Goal: Task Accomplishment & Management: Use online tool/utility

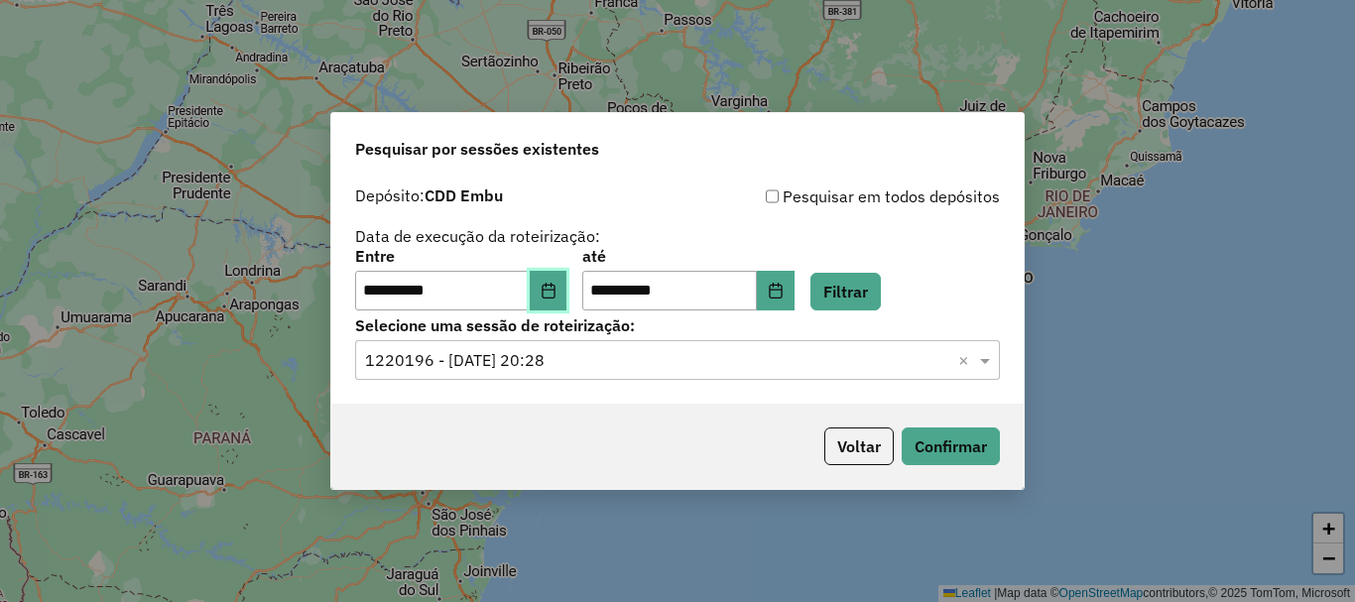
click at [565, 303] on button "Choose Date" at bounding box center [549, 291] width 38 height 40
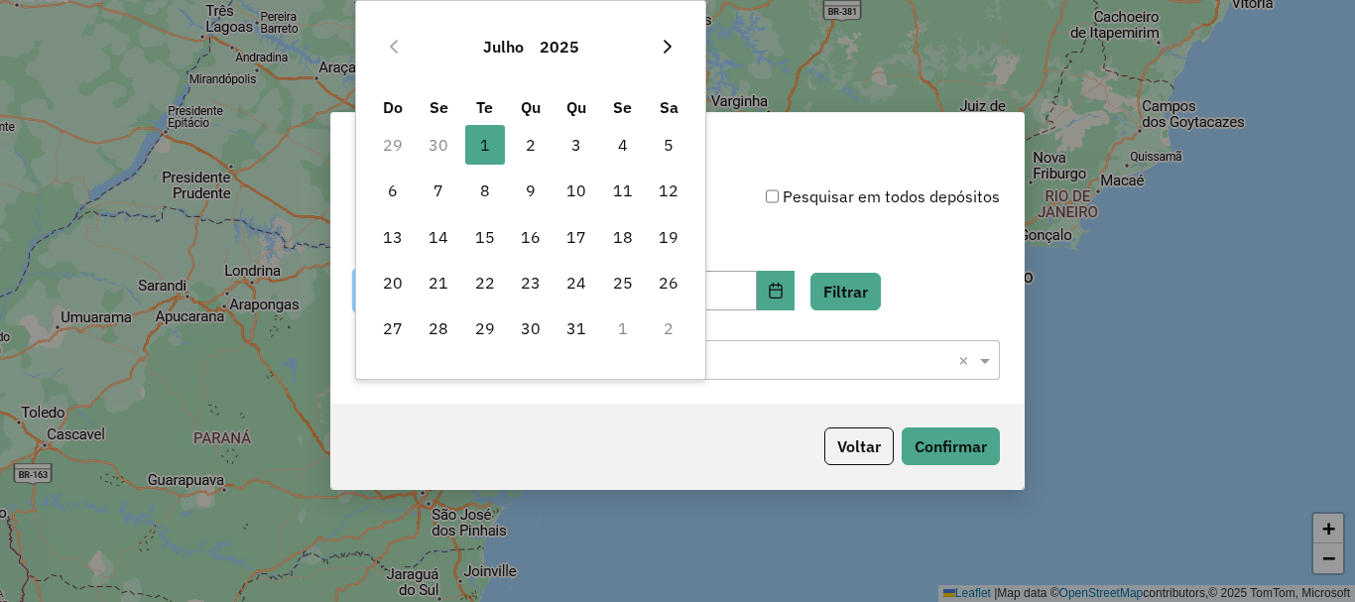
click at [660, 45] on icon "Next Month" at bounding box center [668, 47] width 16 height 16
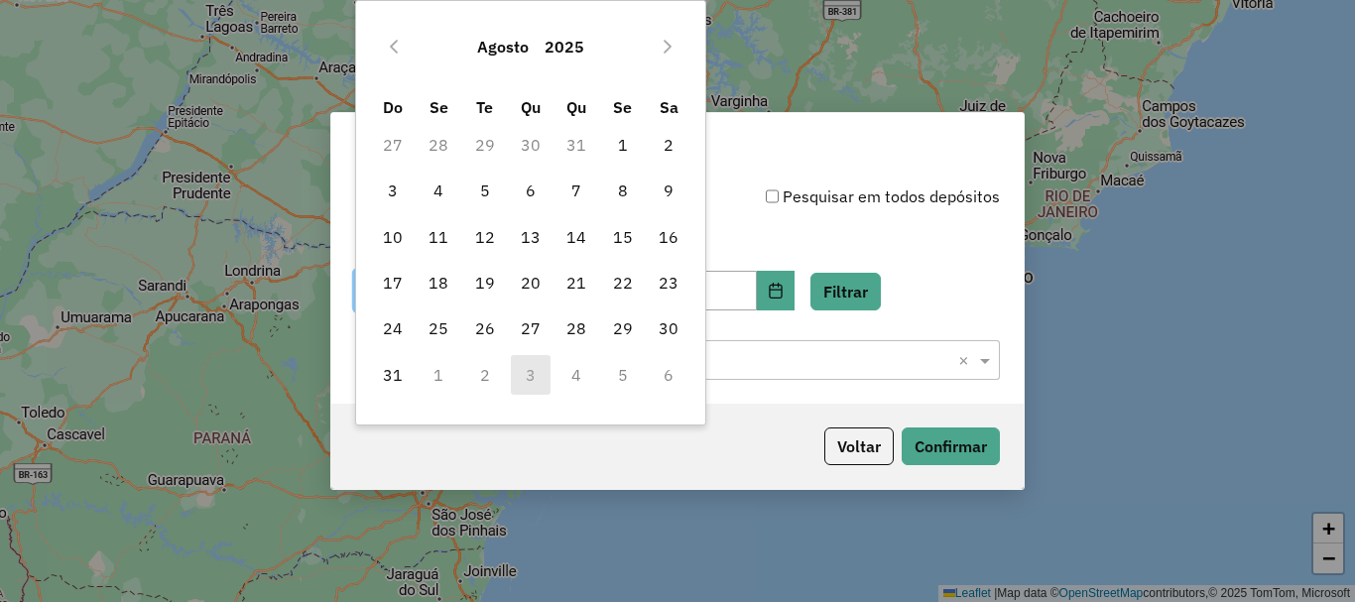
click at [660, 45] on icon "Next Month" at bounding box center [668, 47] width 16 height 16
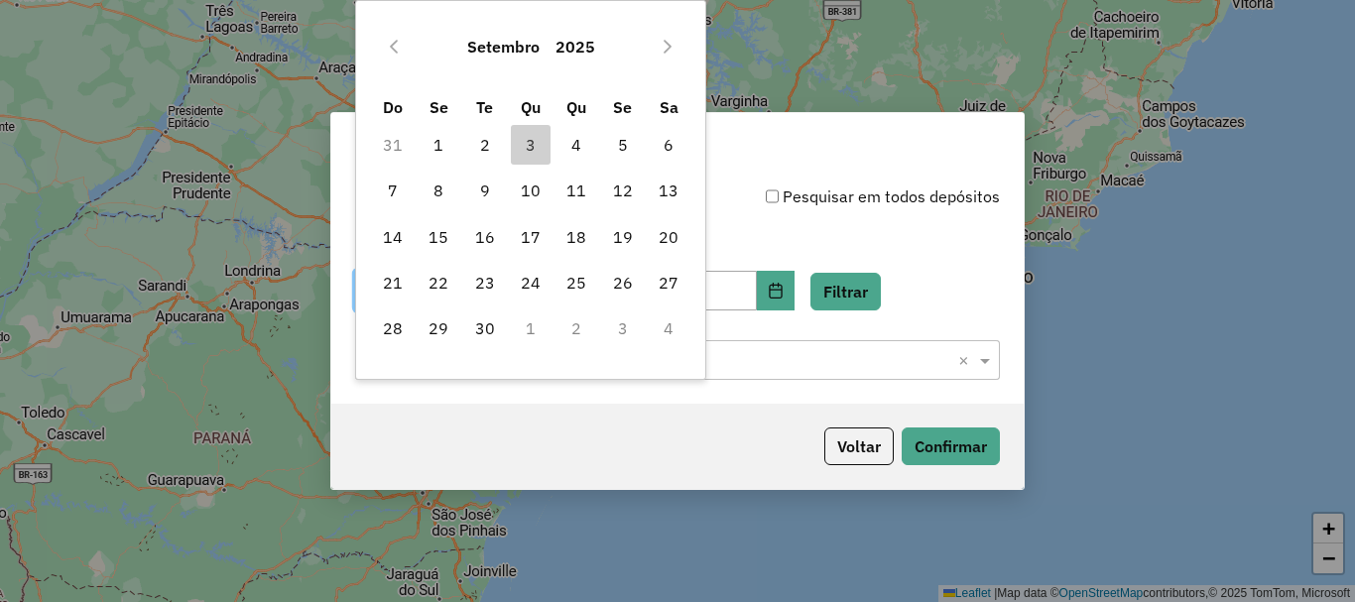
click at [660, 45] on icon "Next Month" at bounding box center [668, 47] width 16 height 16
click at [370, 52] on div "Outubro 2025" at bounding box center [531, 46] width 322 height 63
click at [398, 52] on icon "Previous Month" at bounding box center [394, 47] width 16 height 16
click at [538, 148] on span "3" at bounding box center [531, 145] width 40 height 40
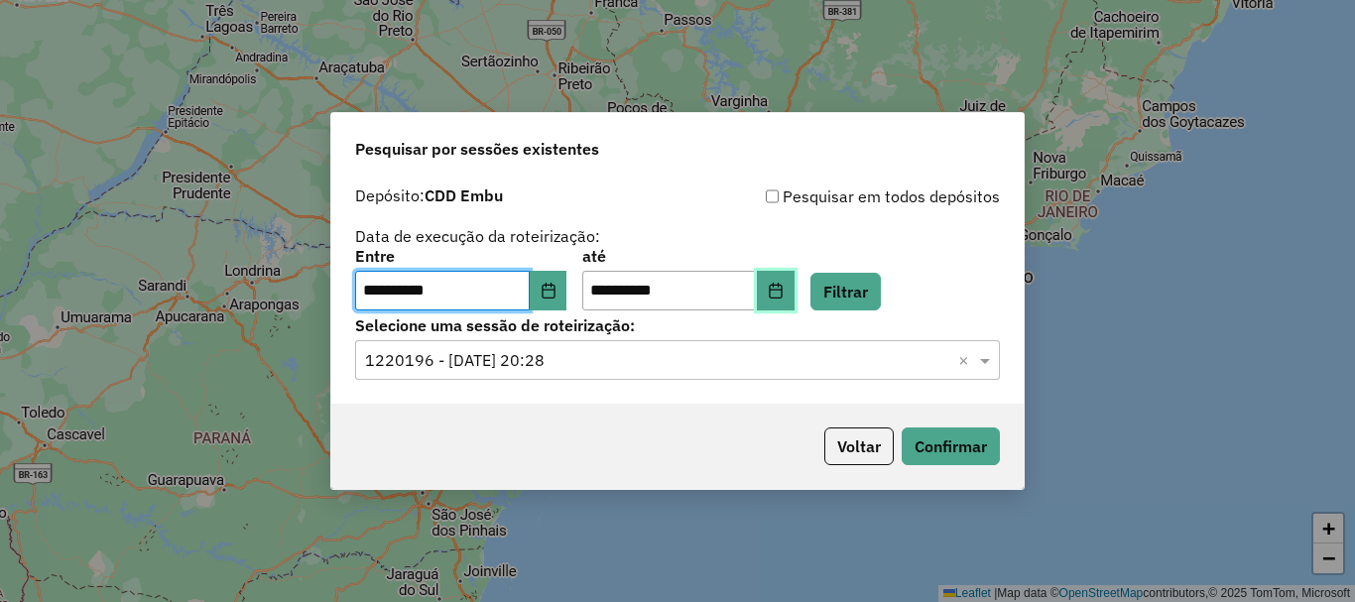
click at [795, 295] on button "Choose Date" at bounding box center [776, 291] width 38 height 40
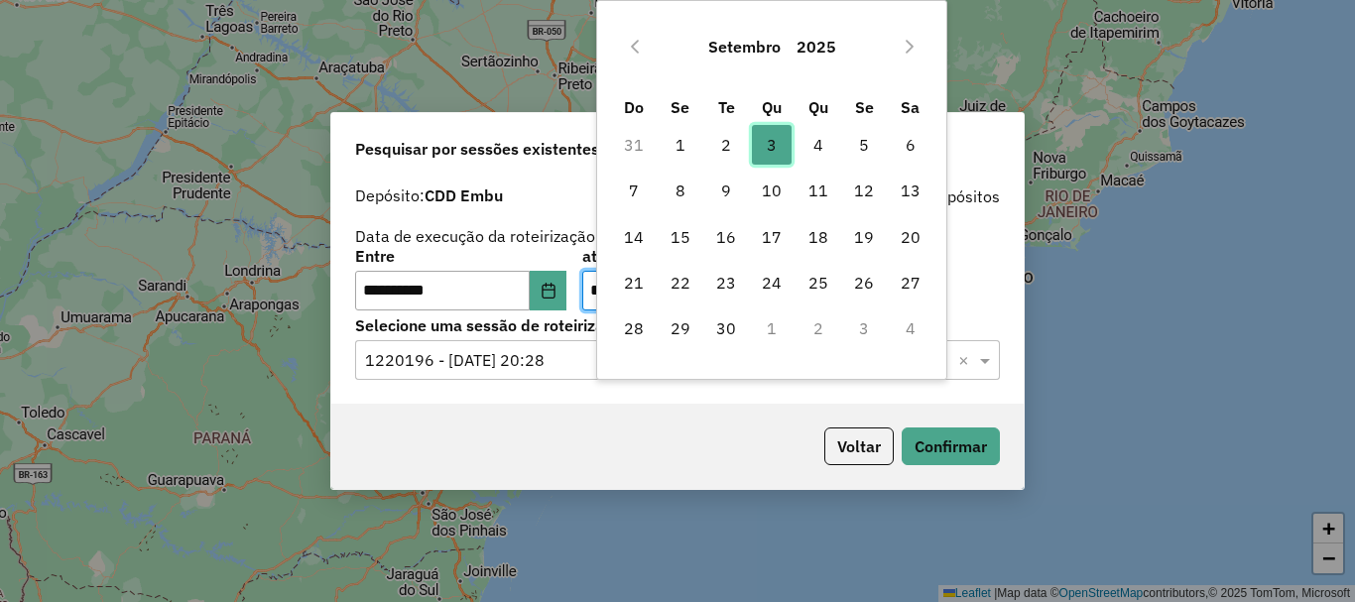
click at [778, 151] on span "3" at bounding box center [772, 145] width 40 height 40
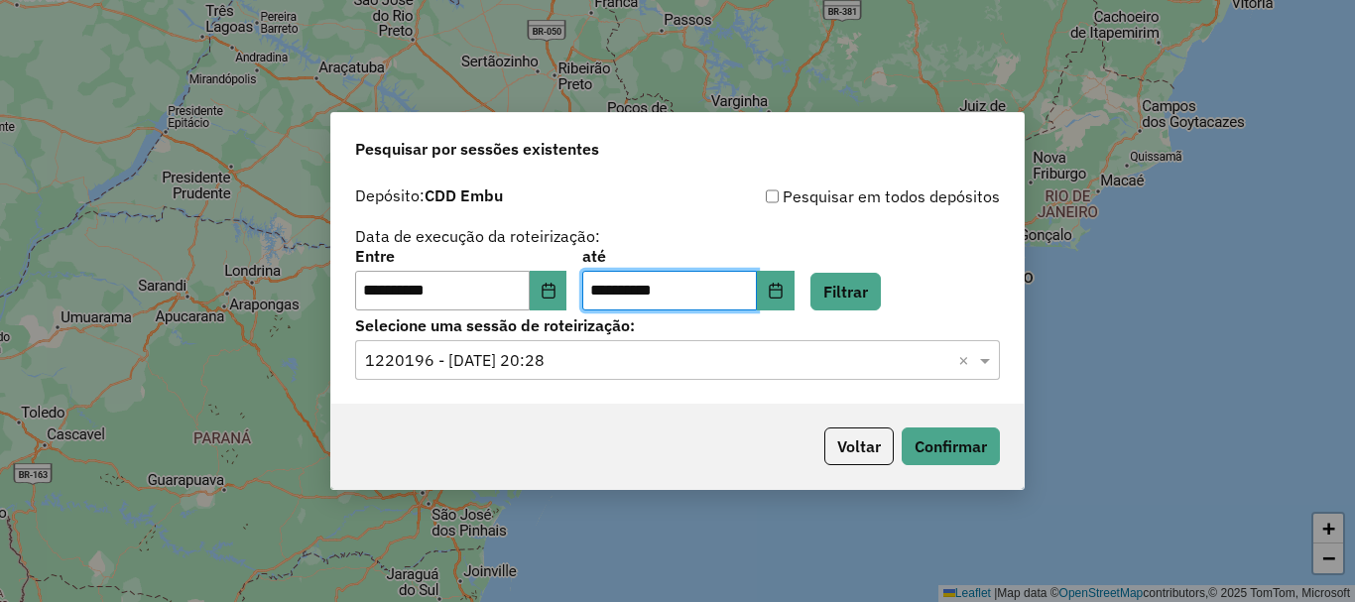
click at [814, 349] on input "text" at bounding box center [657, 361] width 585 height 24
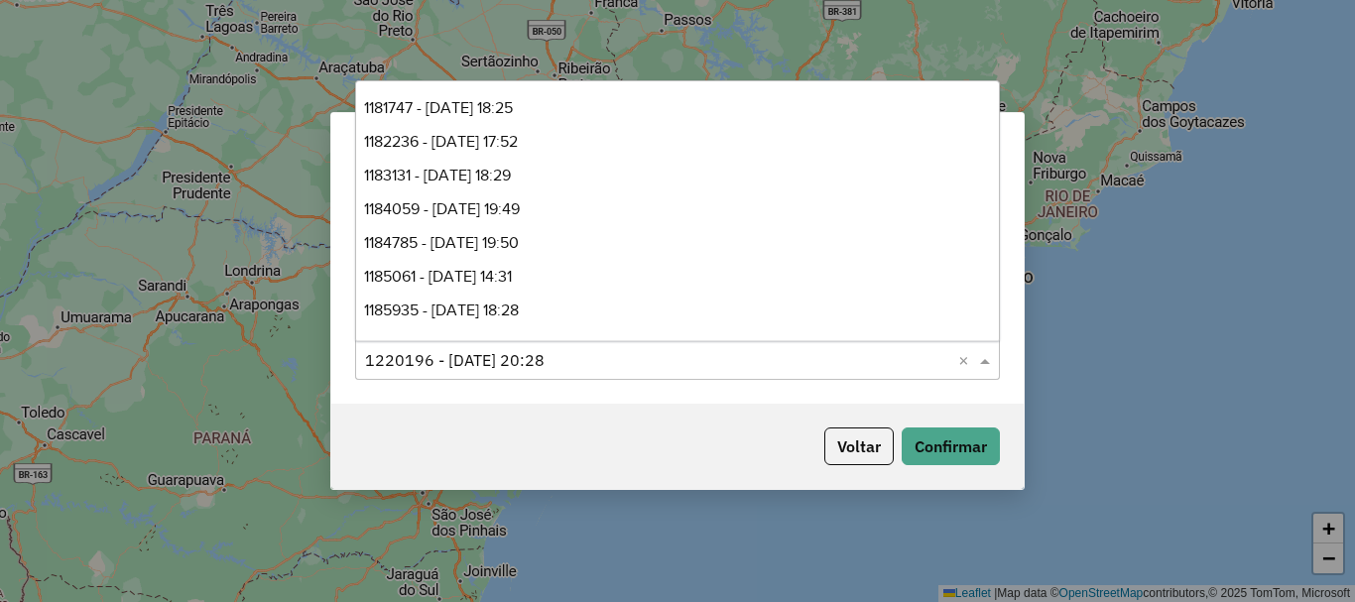
scroll to position [875, 0]
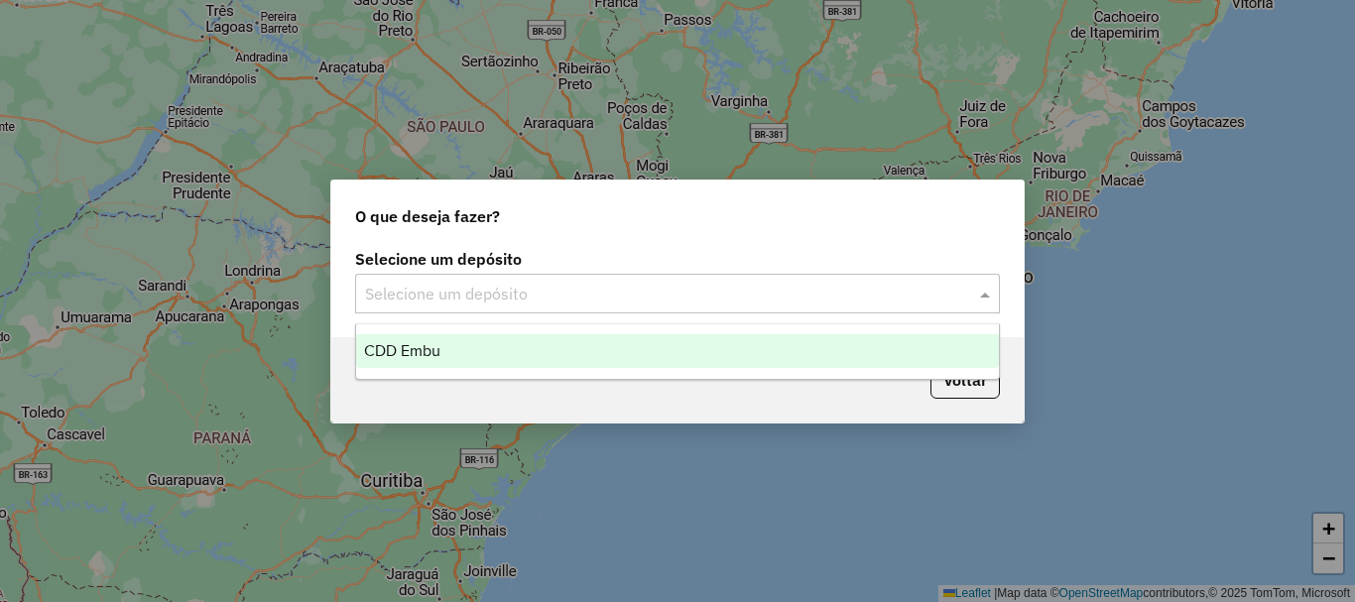
click at [719, 293] on input "text" at bounding box center [657, 295] width 585 height 24
click at [510, 340] on div "CDD Embu" at bounding box center [677, 351] width 643 height 34
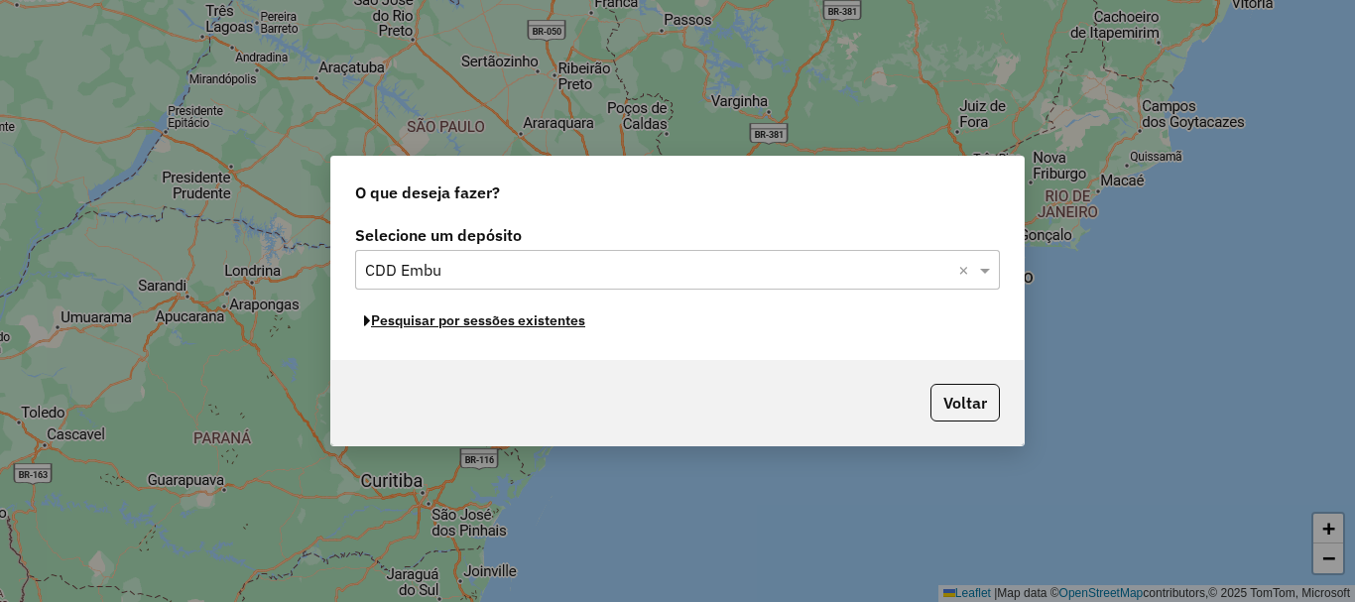
click at [484, 325] on button "Pesquisar por sessões existentes" at bounding box center [474, 321] width 239 height 31
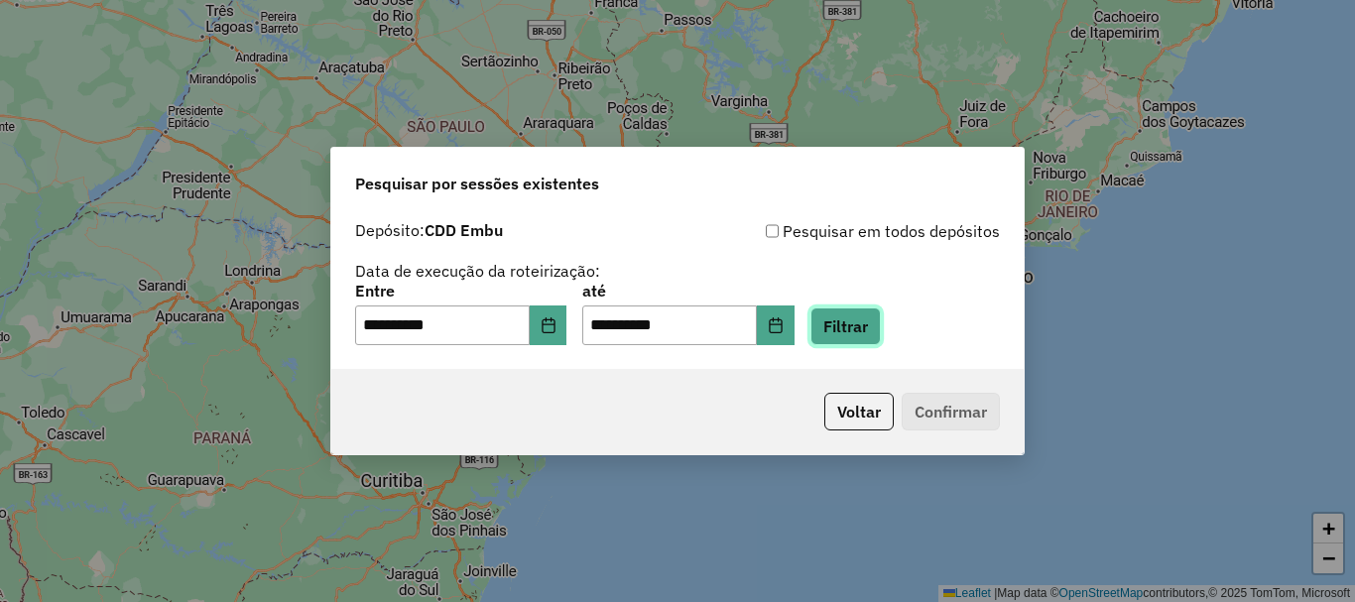
click at [862, 324] on button "Filtrar" at bounding box center [846, 327] width 70 height 38
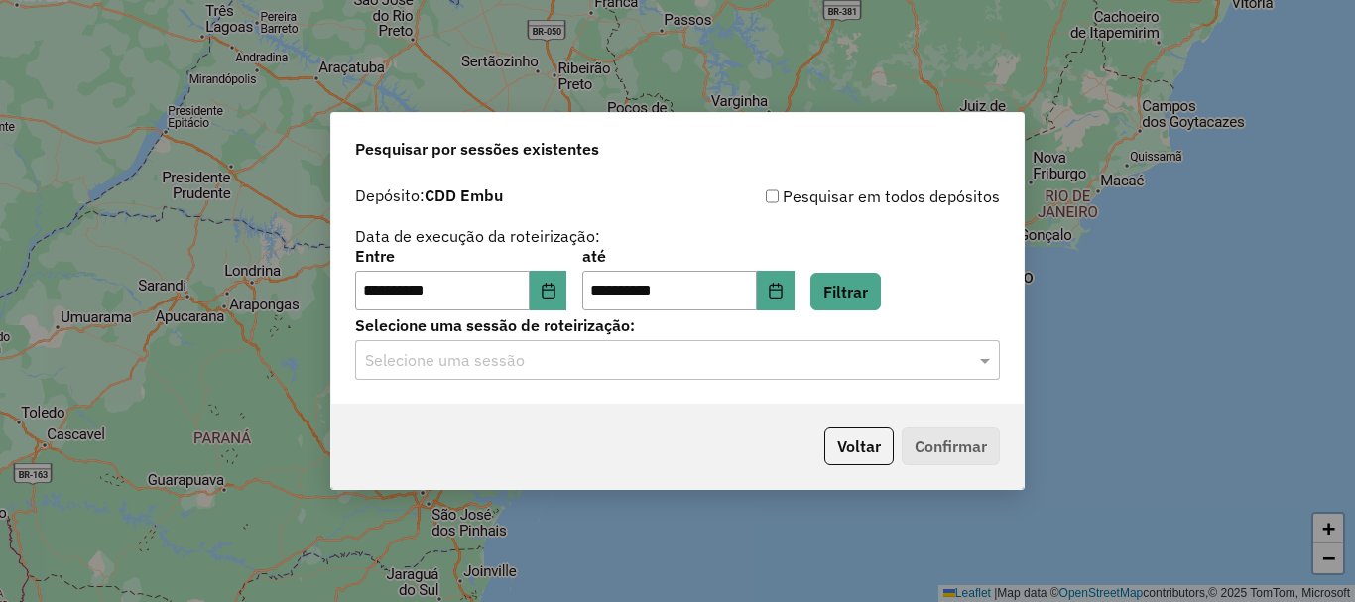
click at [738, 358] on input "text" at bounding box center [657, 361] width 585 height 24
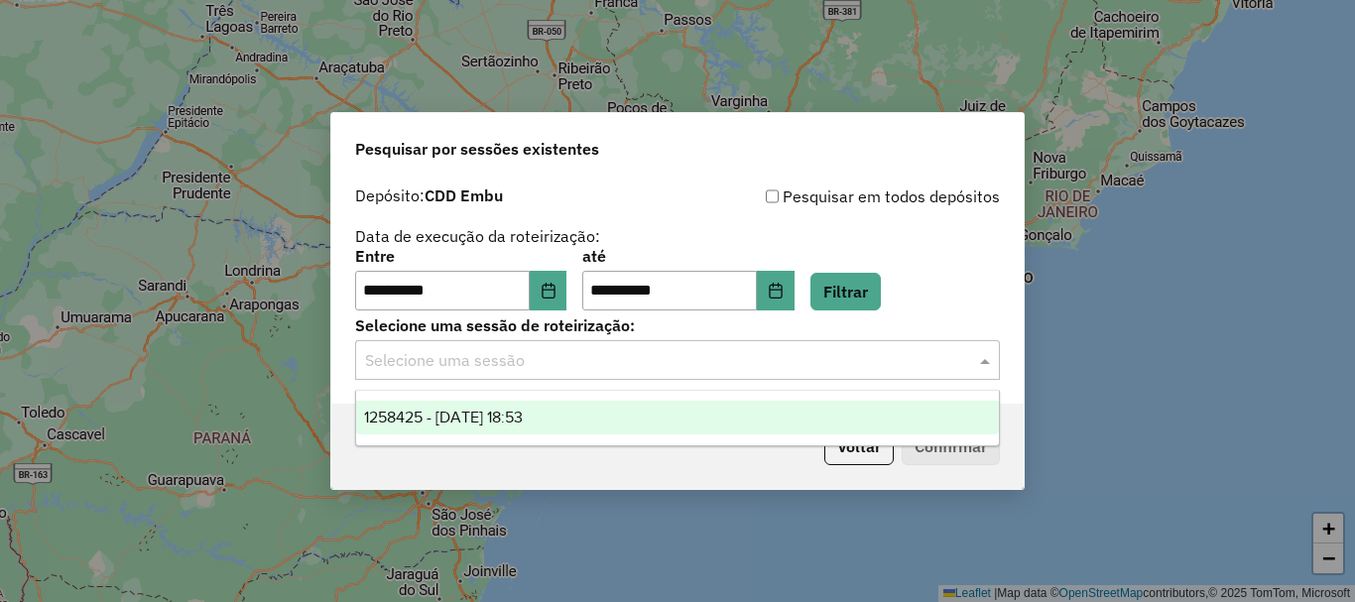
click at [619, 421] on div "1258425 - 03/09/2025 18:53" at bounding box center [677, 418] width 643 height 34
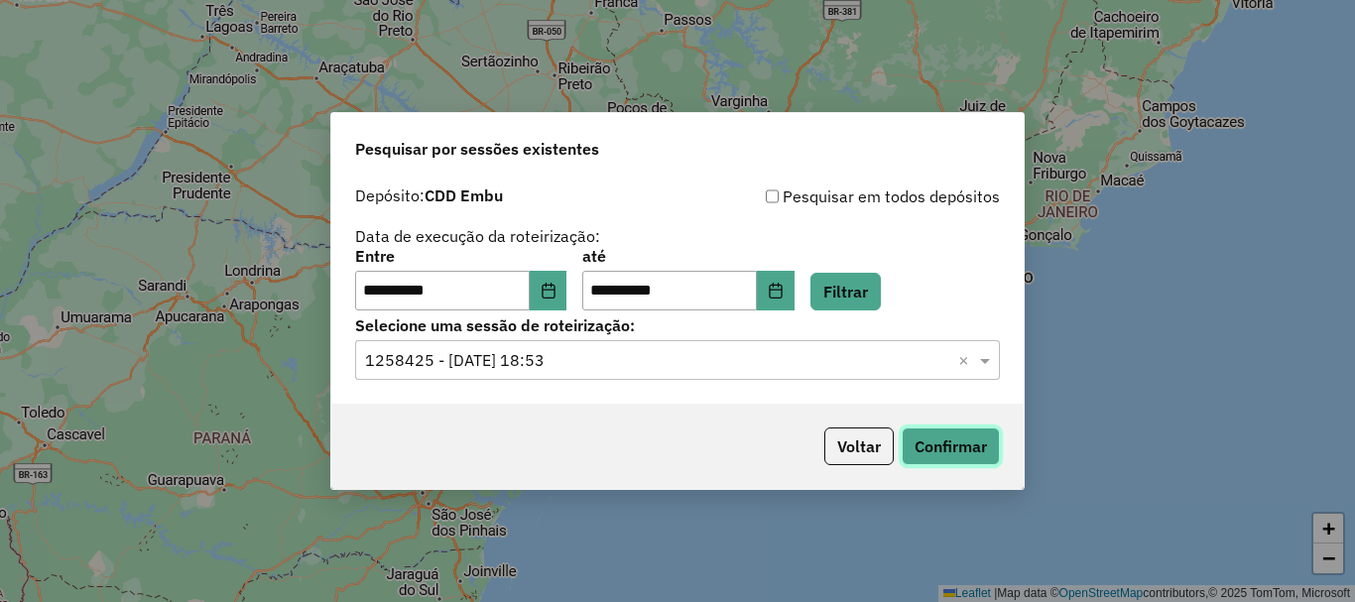
click at [939, 456] on button "Confirmar" at bounding box center [951, 447] width 98 height 38
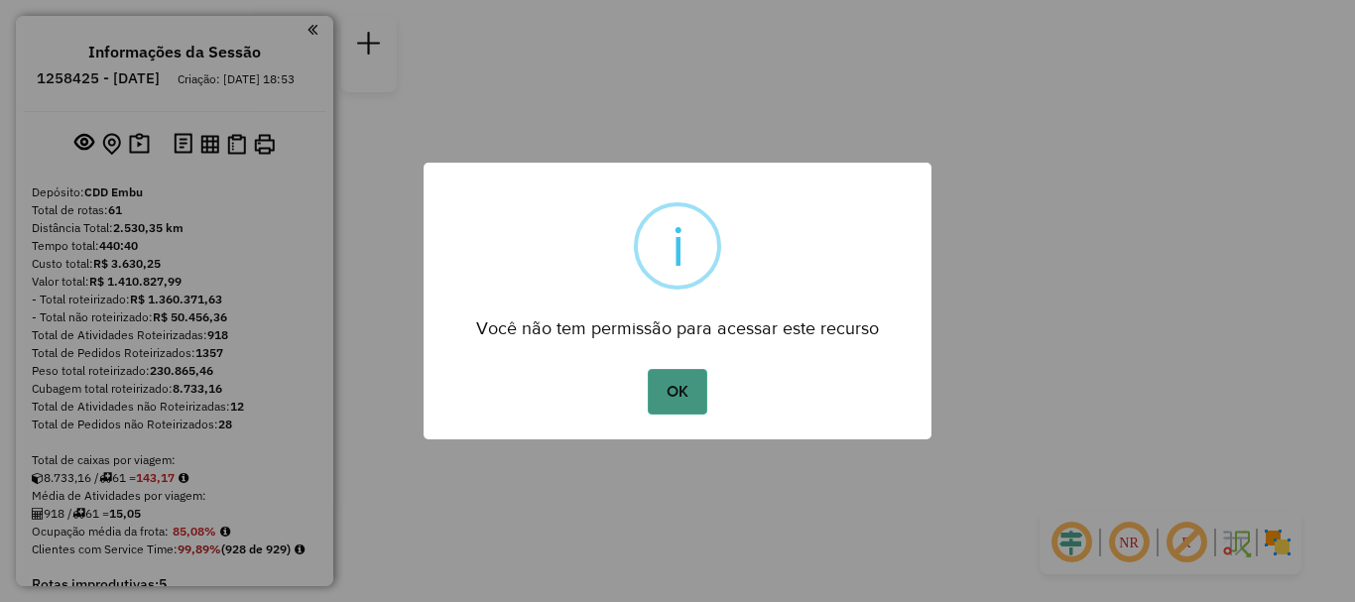
click at [691, 392] on button "OK" at bounding box center [677, 392] width 59 height 46
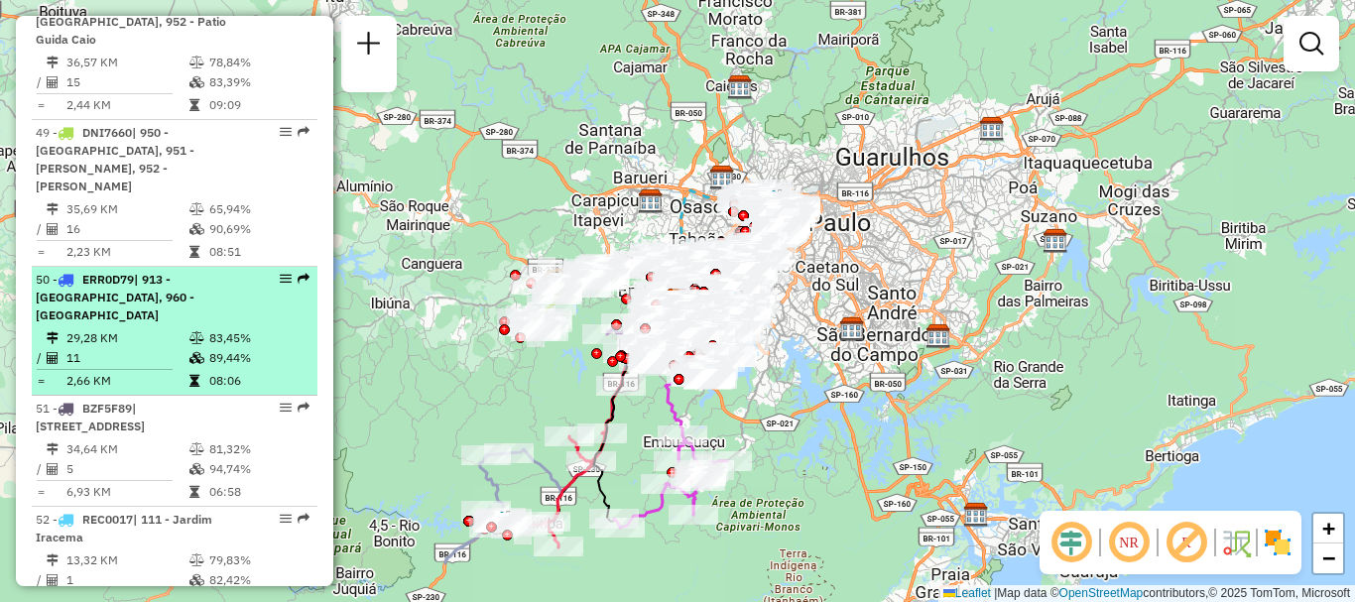
scroll to position [5293, 0]
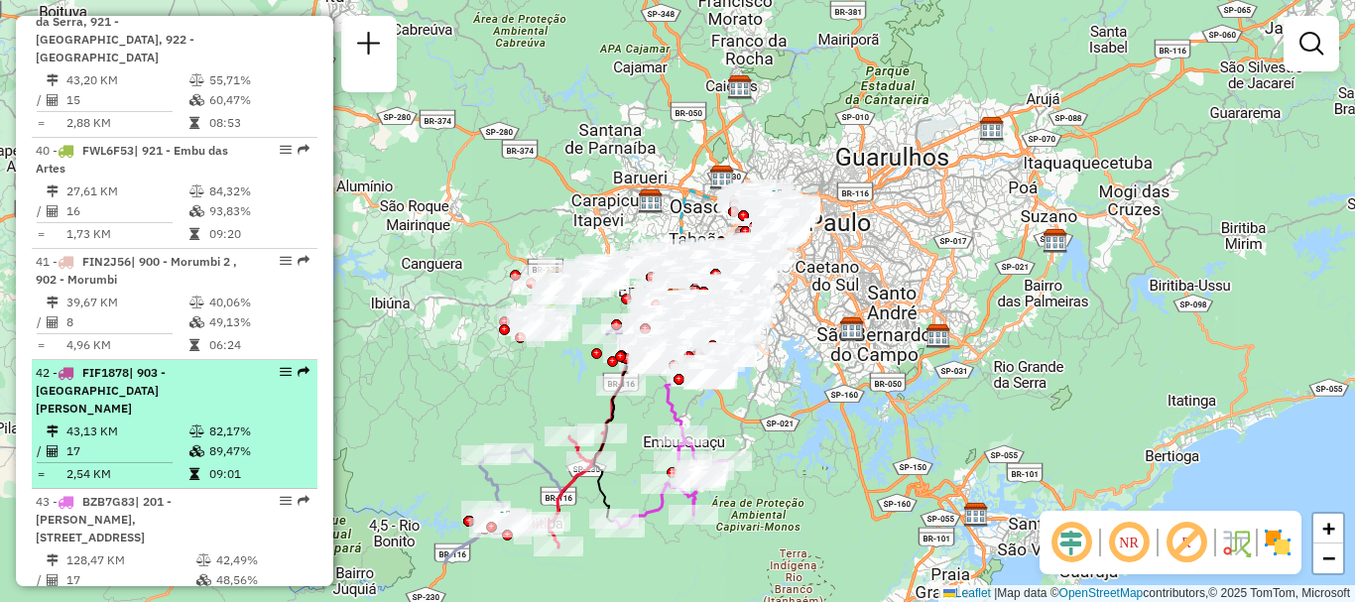
click at [225, 364] on div "42 - FIF1878 | 903 - [GEOGRAPHIC_DATA][PERSON_NAME]" at bounding box center [141, 391] width 210 height 54
select select "**********"
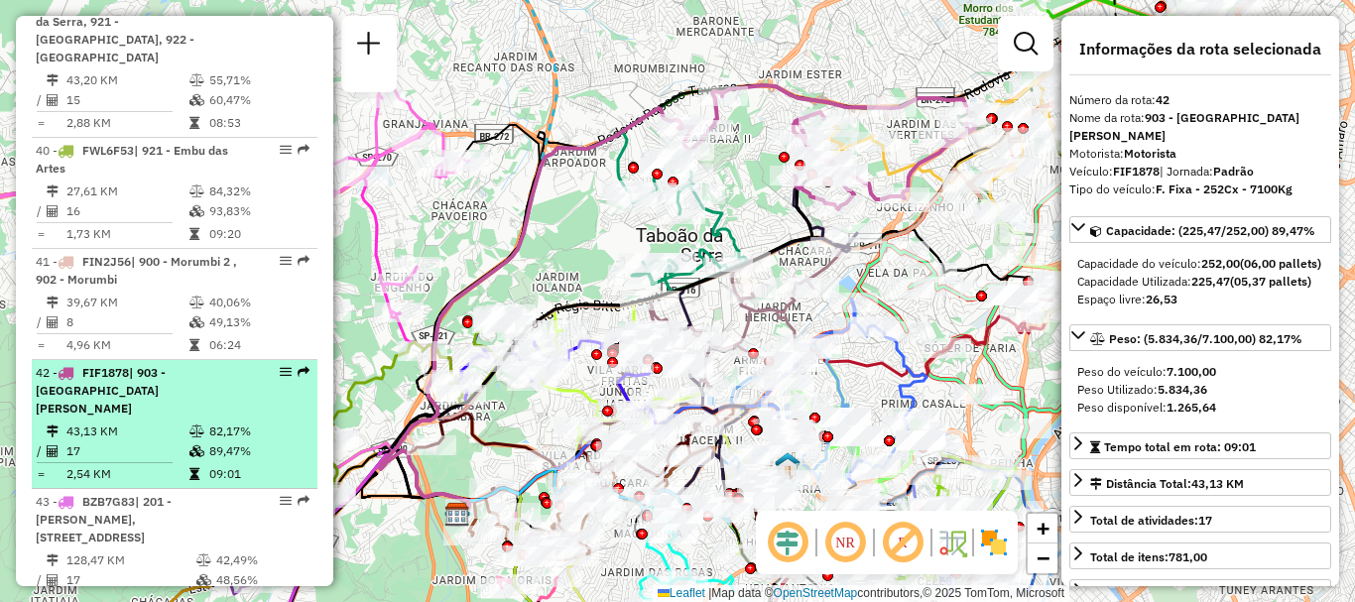
click at [280, 366] on em at bounding box center [286, 372] width 12 height 12
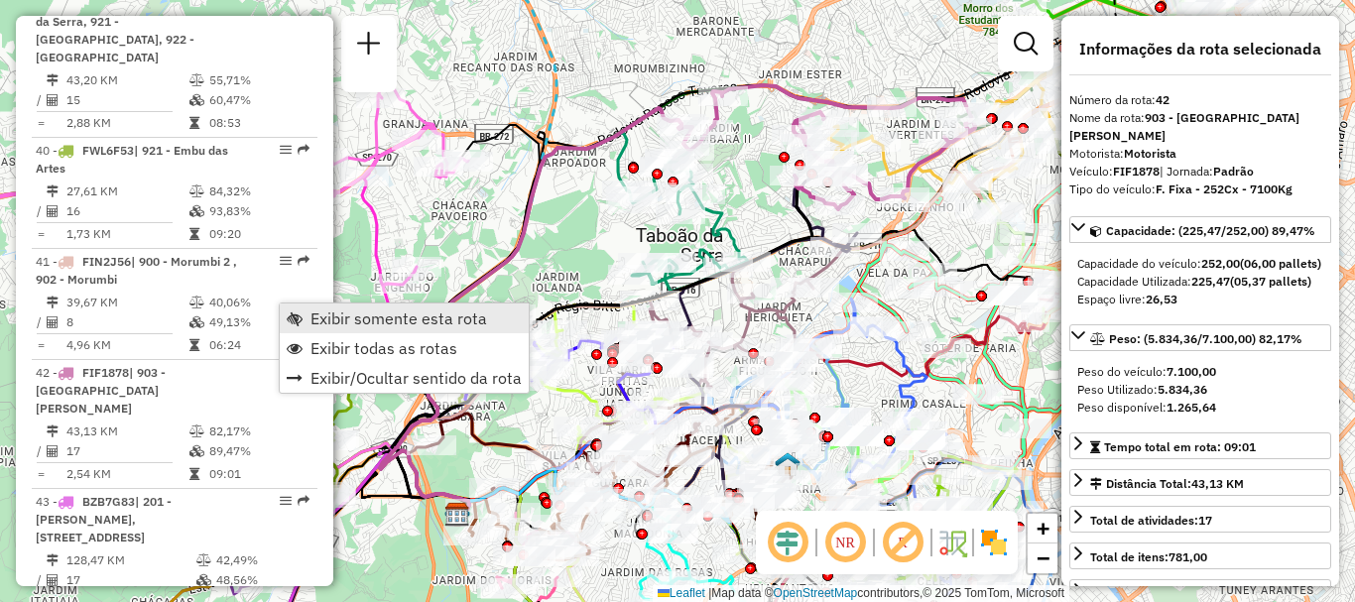
click at [351, 316] on span "Exibir somente esta rota" at bounding box center [399, 319] width 177 height 16
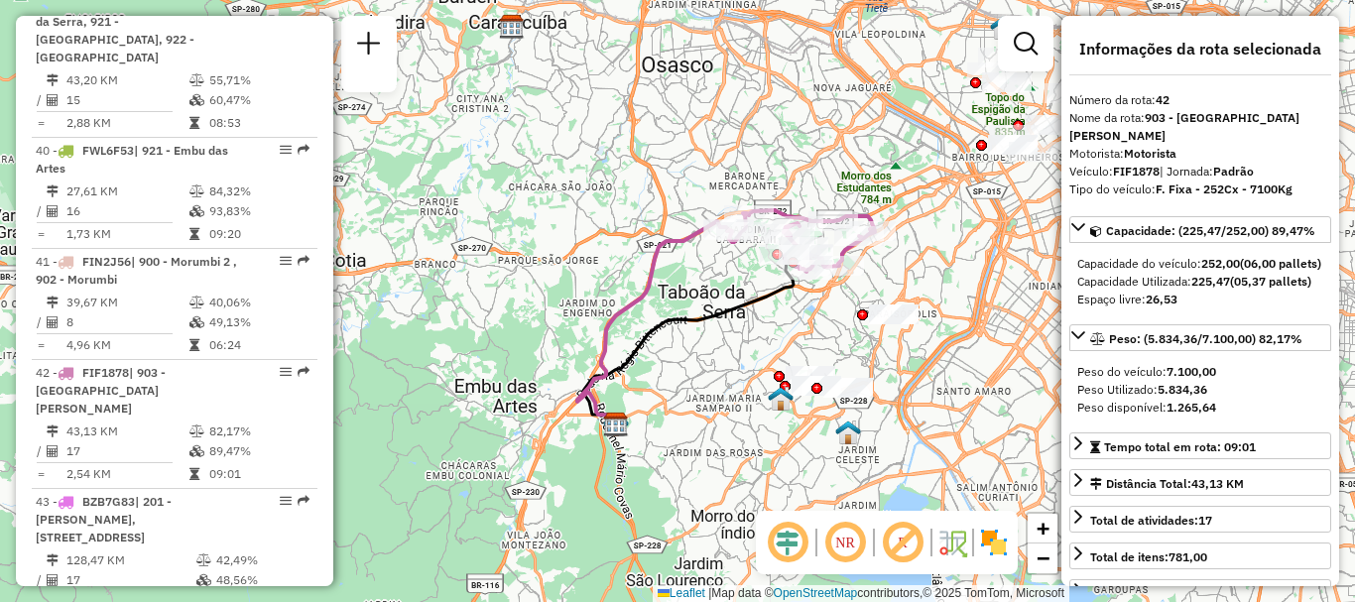
click at [851, 542] on em at bounding box center [845, 543] width 48 height 48
click at [902, 539] on em at bounding box center [903, 543] width 48 height 48
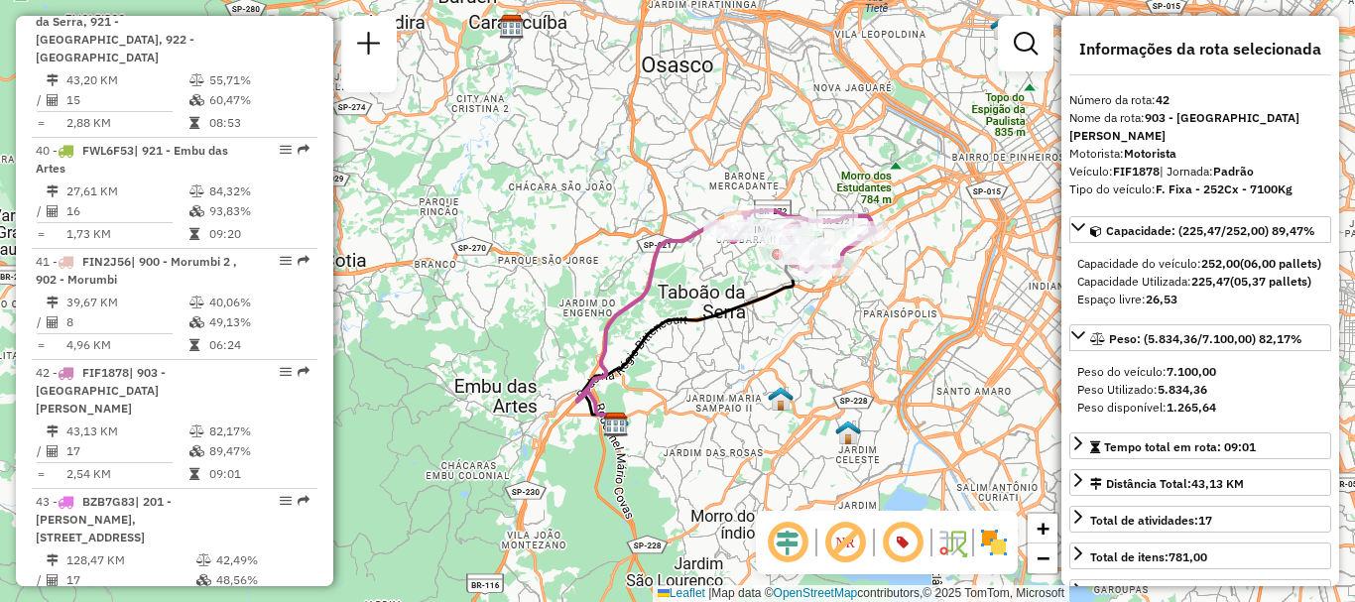
click at [996, 548] on img at bounding box center [994, 543] width 32 height 32
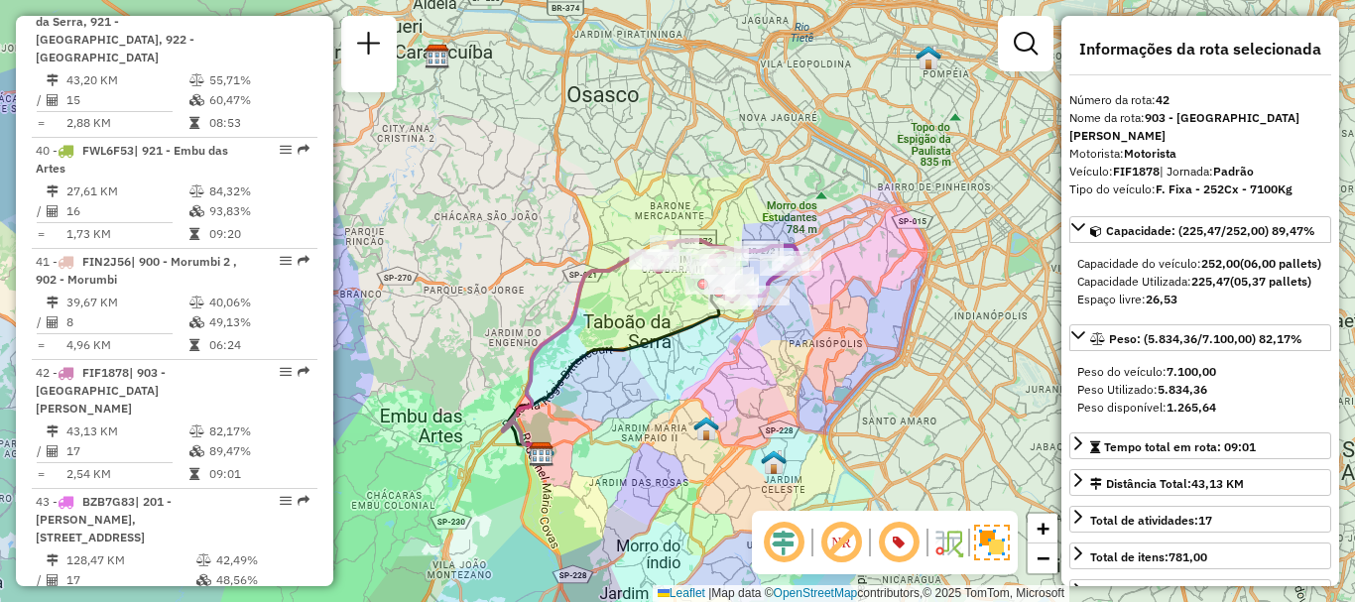
drag, startPoint x: 815, startPoint y: 337, endPoint x: 740, endPoint y: 367, distance: 80.1
click at [740, 367] on div "Janela de atendimento Grade de atendimento Capacidade Transportadoras Veículos …" at bounding box center [677, 301] width 1355 height 602
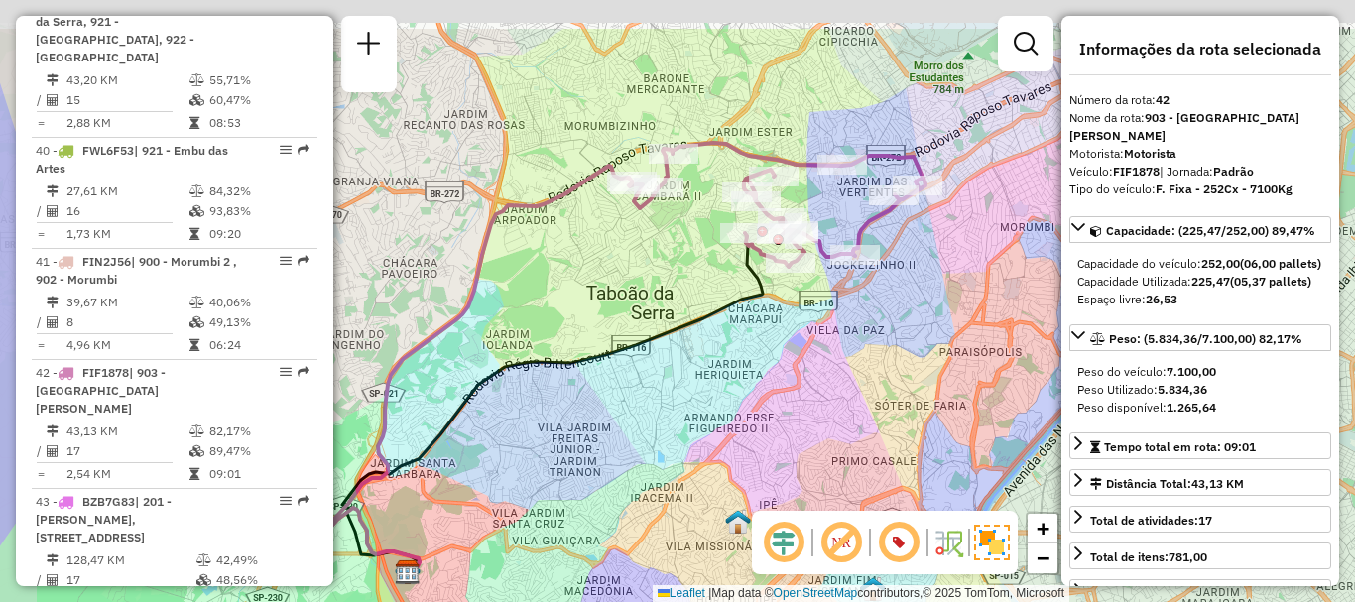
drag, startPoint x: 702, startPoint y: 267, endPoint x: 755, endPoint y: 360, distance: 107.1
click at [755, 360] on div "Janela de atendimento Grade de atendimento Capacidade Transportadoras Veículos …" at bounding box center [677, 301] width 1355 height 602
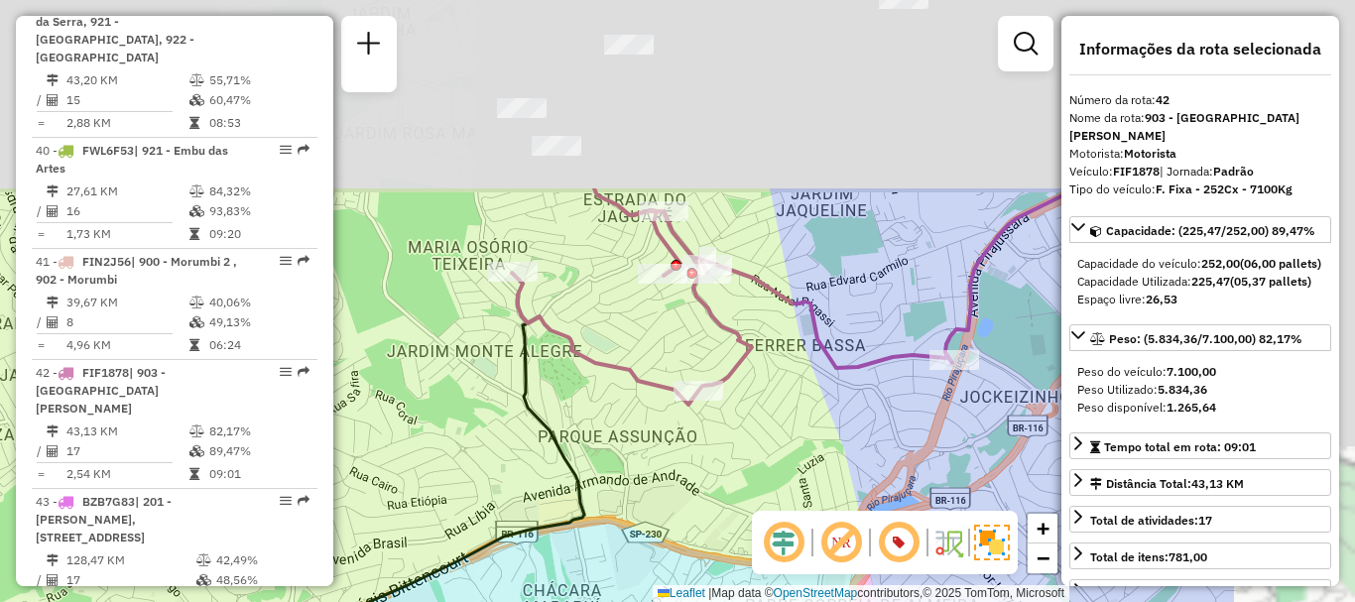
drag, startPoint x: 866, startPoint y: 285, endPoint x: 724, endPoint y: 484, distance: 244.7
click at [714, 493] on div "Janela de atendimento Grade de atendimento Capacidade Transportadoras Veículos …" at bounding box center [677, 301] width 1355 height 602
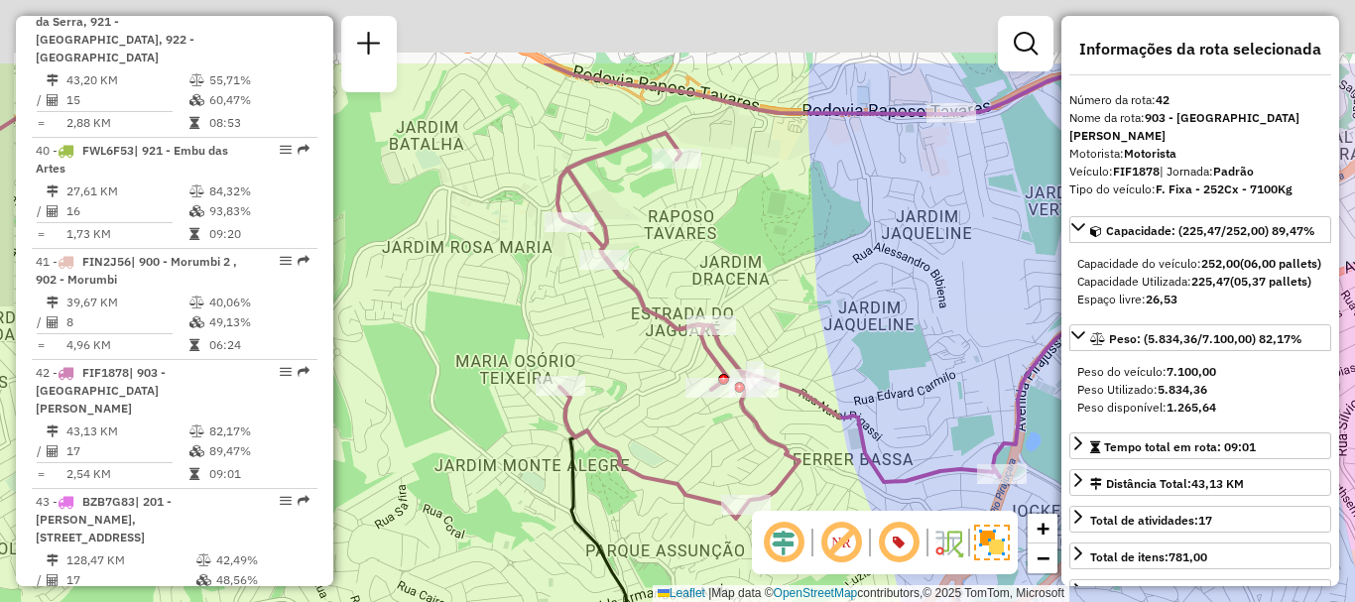
drag, startPoint x: 679, startPoint y: 169, endPoint x: 732, endPoint y: 429, distance: 265.4
click at [732, 429] on div "Rota 42 - Placa FIF1878 97055030 - [PERSON_NAME] DA SIL Janela de atendimento G…" at bounding box center [677, 301] width 1355 height 602
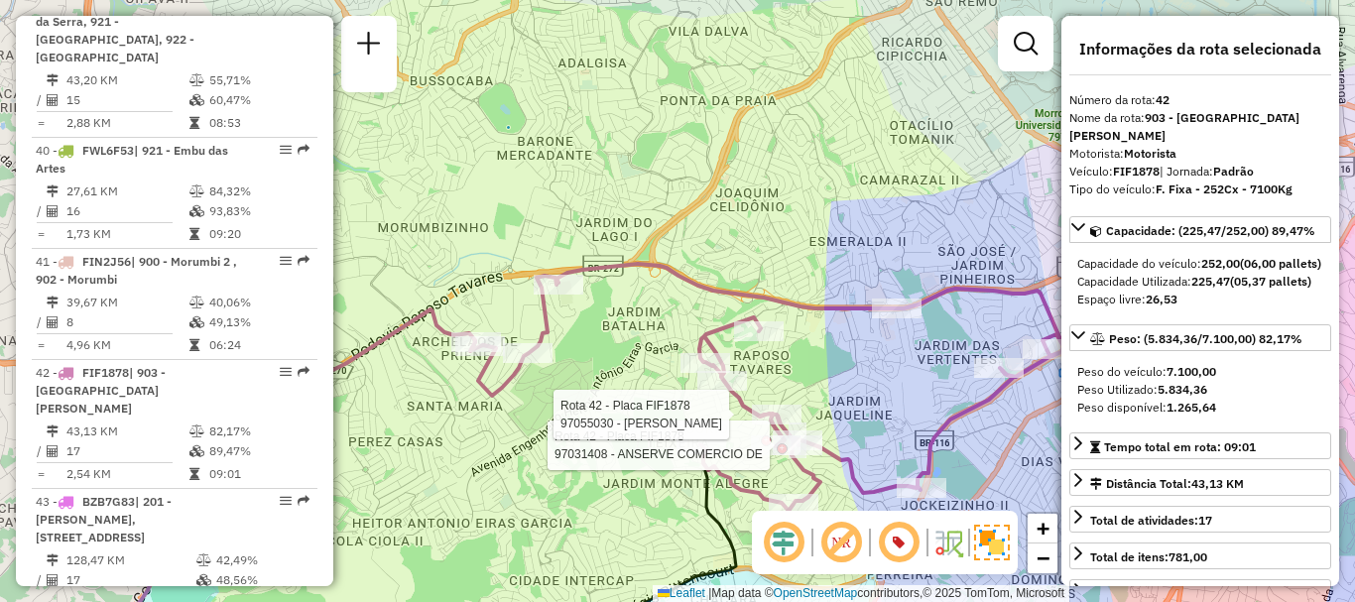
scroll to position [4537, 0]
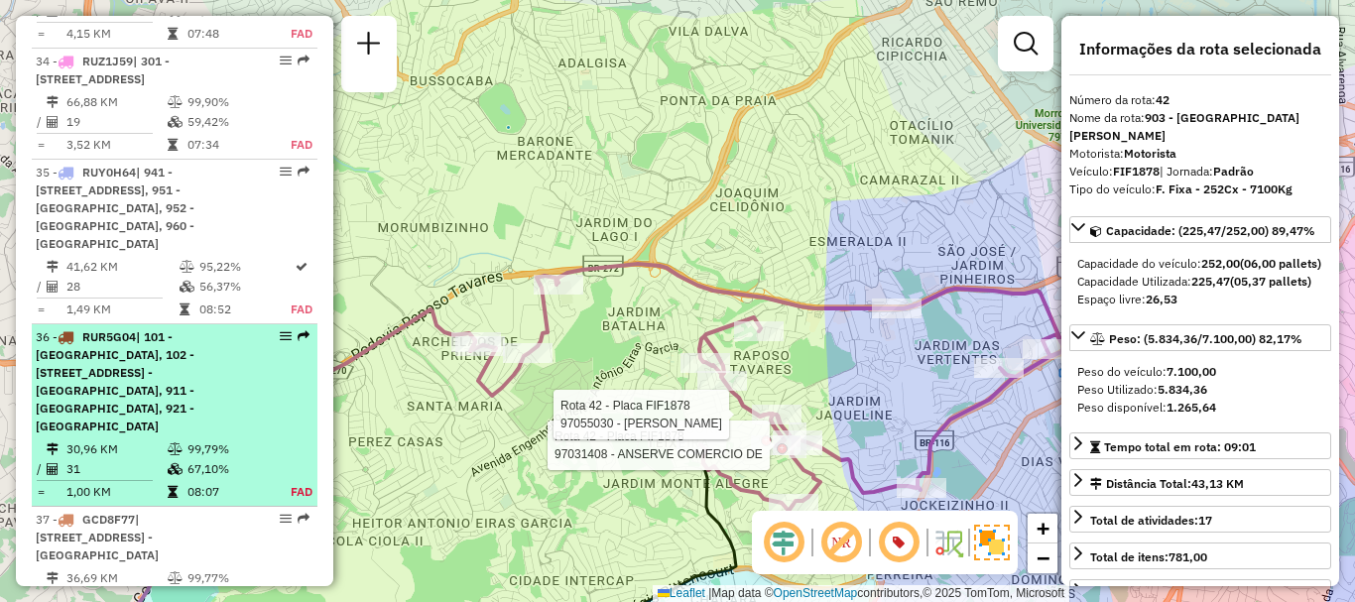
click at [159, 356] on span "| 101 - [GEOGRAPHIC_DATA], 102 - [STREET_ADDRESS] - [GEOGRAPHIC_DATA], 911 - [G…" at bounding box center [115, 381] width 159 height 104
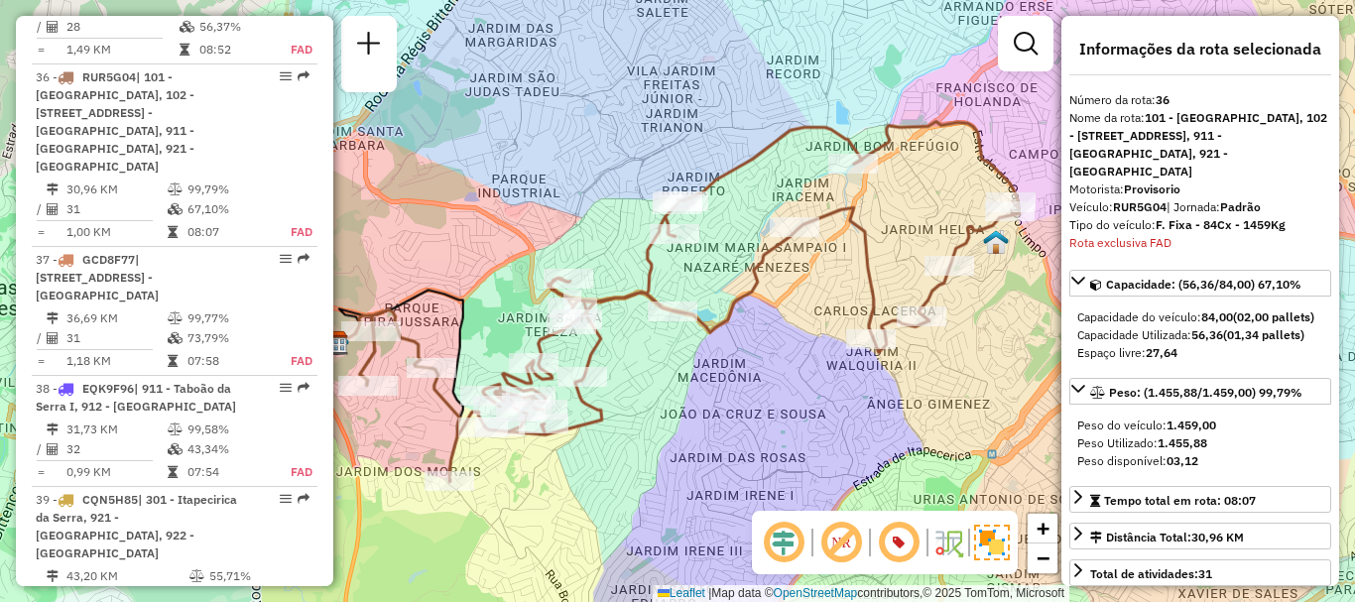
scroll to position [4810, 0]
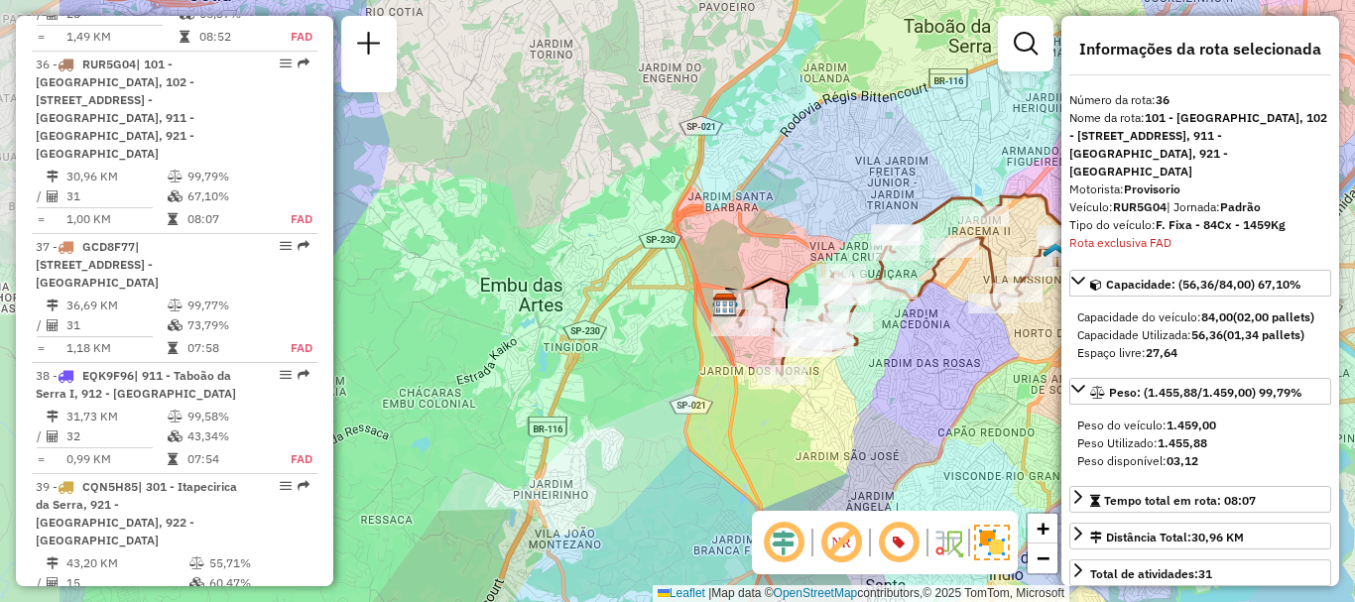
drag, startPoint x: 838, startPoint y: 323, endPoint x: 1006, endPoint y: 295, distance: 170.1
click at [1006, 295] on div at bounding box center [1018, 293] width 50 height 20
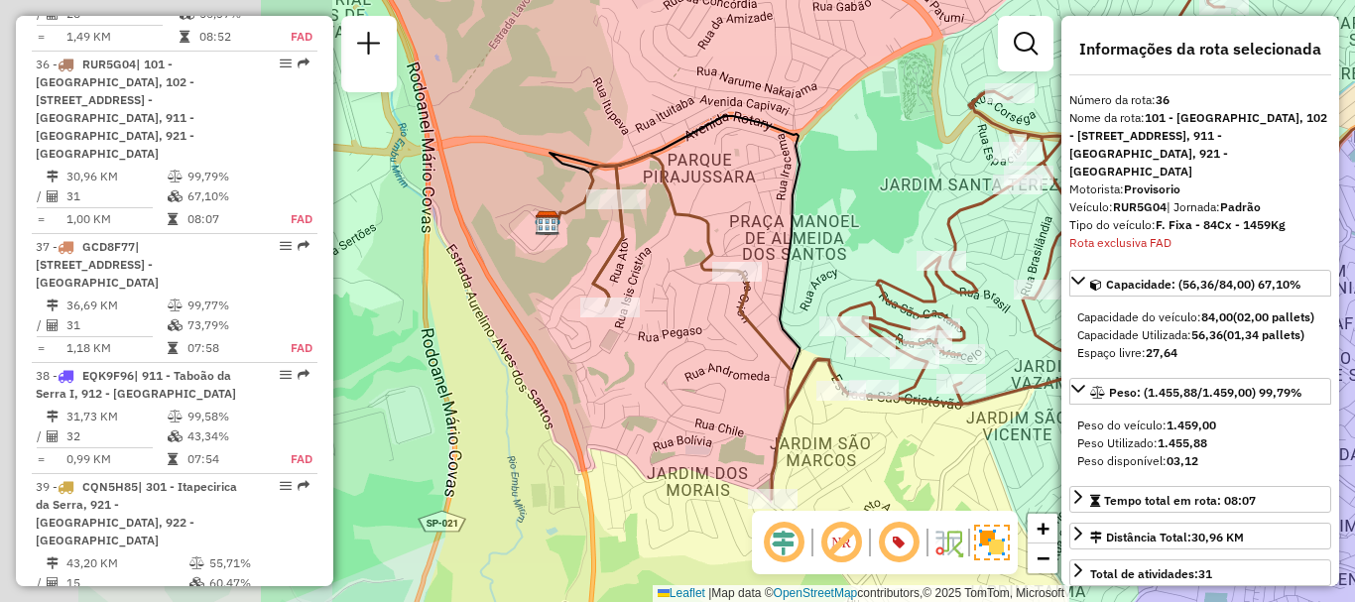
drag, startPoint x: 819, startPoint y: 294, endPoint x: 1109, endPoint y: 258, distance: 291.9
click at [1109, 258] on hb-router-mapa "Informações da Sessão 1258425 - [DATE] Criação: [DATE] 18:53 Depósito: CDD Embu…" at bounding box center [677, 301] width 1355 height 602
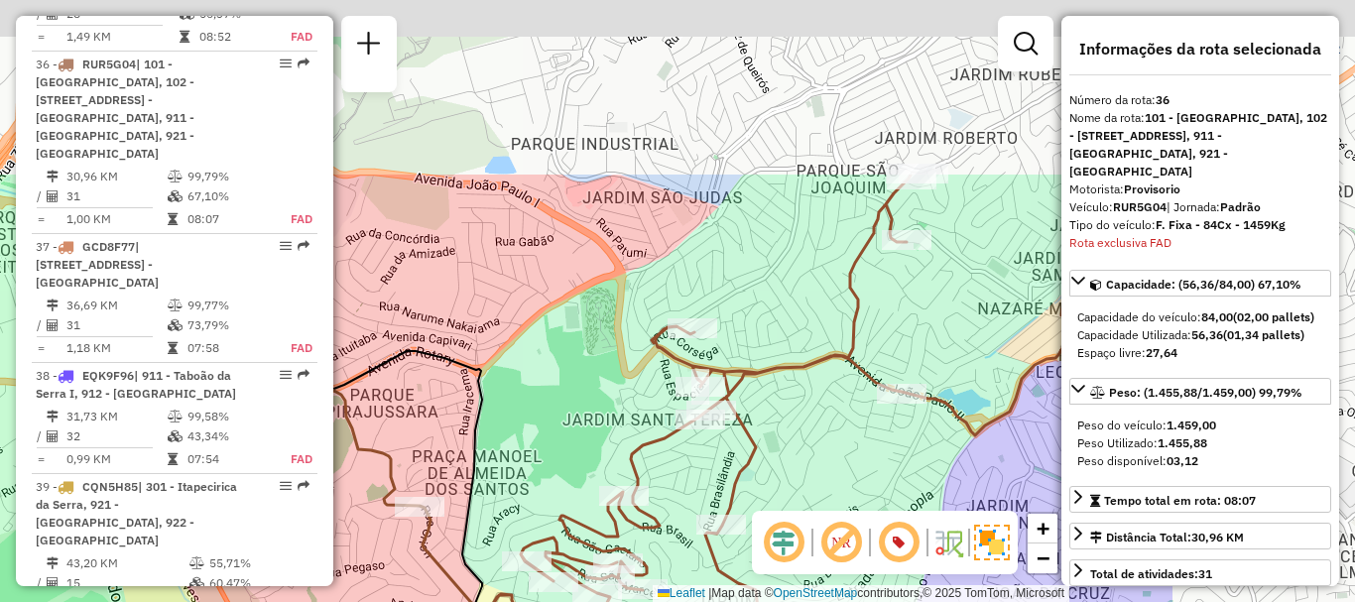
drag, startPoint x: 949, startPoint y: 171, endPoint x: 613, endPoint y: 422, distance: 419.7
click at [609, 435] on div "Janela de atendimento Grade de atendimento Capacidade Transportadoras Veículos …" at bounding box center [677, 301] width 1355 height 602
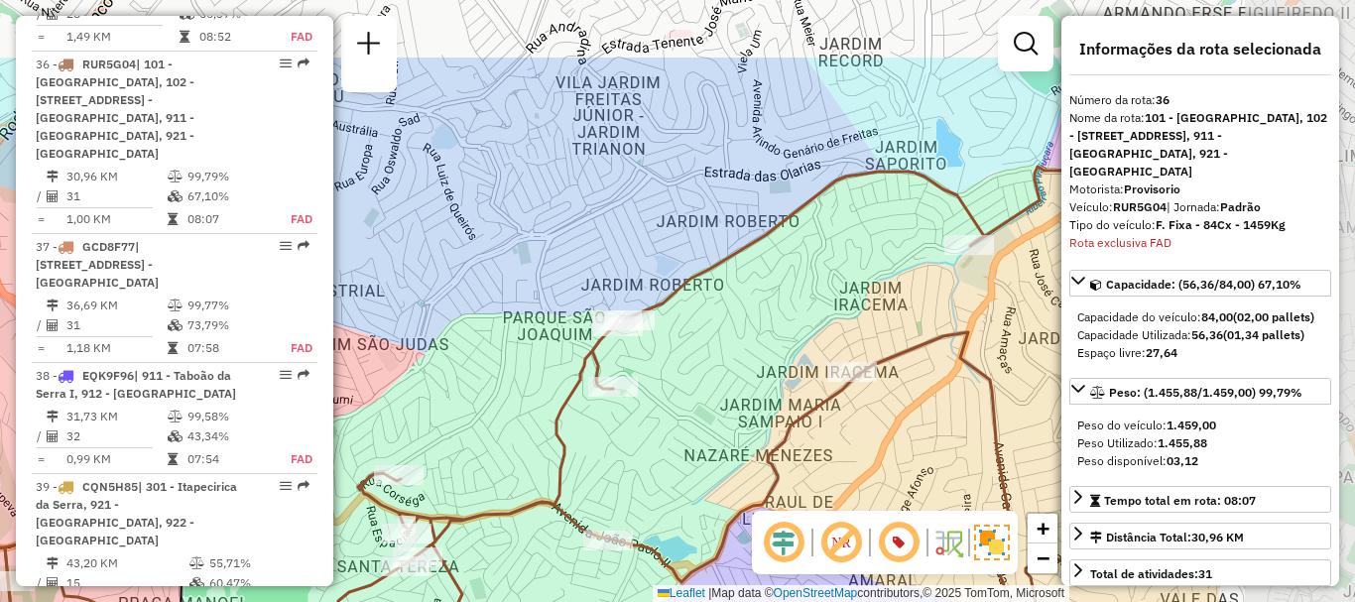
drag, startPoint x: 950, startPoint y: 260, endPoint x: 678, endPoint y: 378, distance: 297.3
click at [678, 378] on div "Janela de atendimento Grade de atendimento Capacidade Transportadoras Veículos …" at bounding box center [677, 301] width 1355 height 602
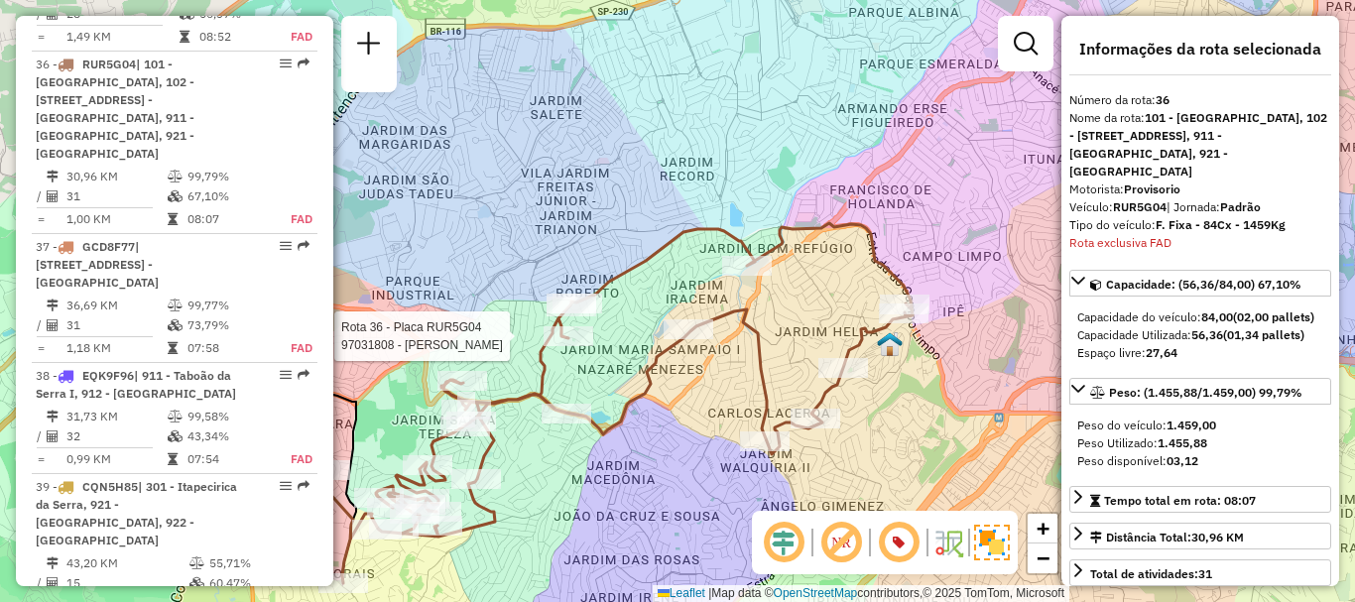
drag, startPoint x: 828, startPoint y: 319, endPoint x: 701, endPoint y: 314, distance: 127.1
click at [694, 312] on div "Rota 36 - Placa RUR5G04 97031808 - [PERSON_NAME] de atendimento Grade de atendi…" at bounding box center [677, 301] width 1355 height 602
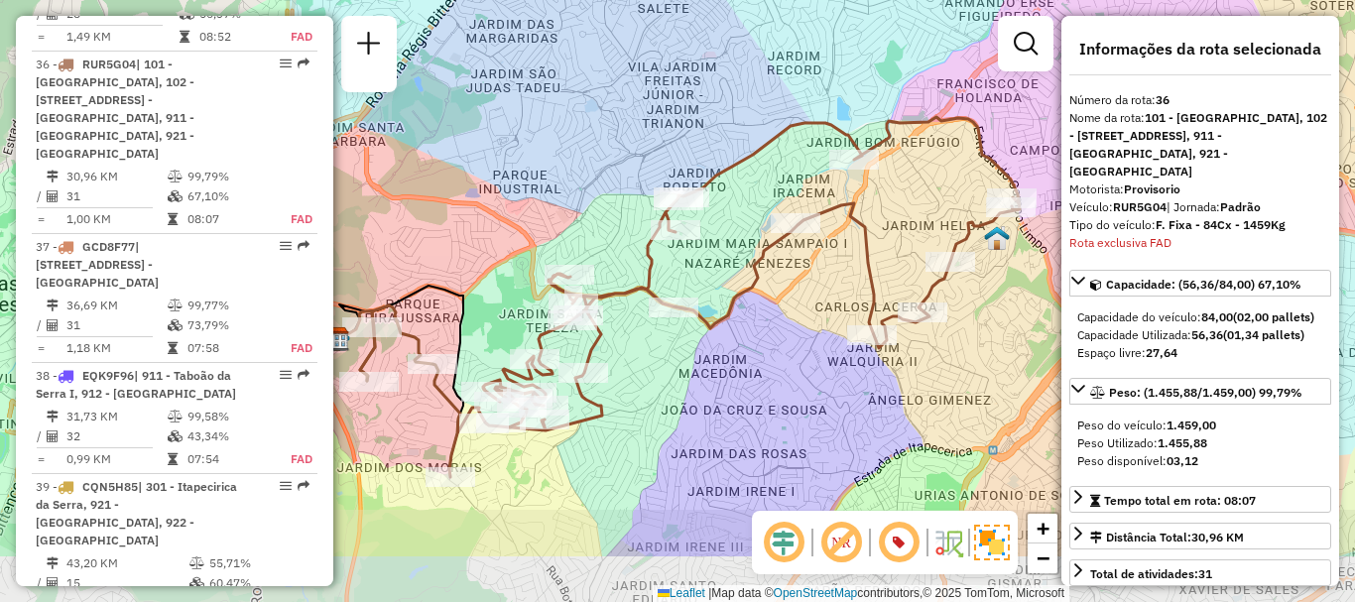
drag, startPoint x: 622, startPoint y: 263, endPoint x: 730, endPoint y: 158, distance: 150.8
click at [730, 158] on icon at bounding box center [690, 297] width 660 height 360
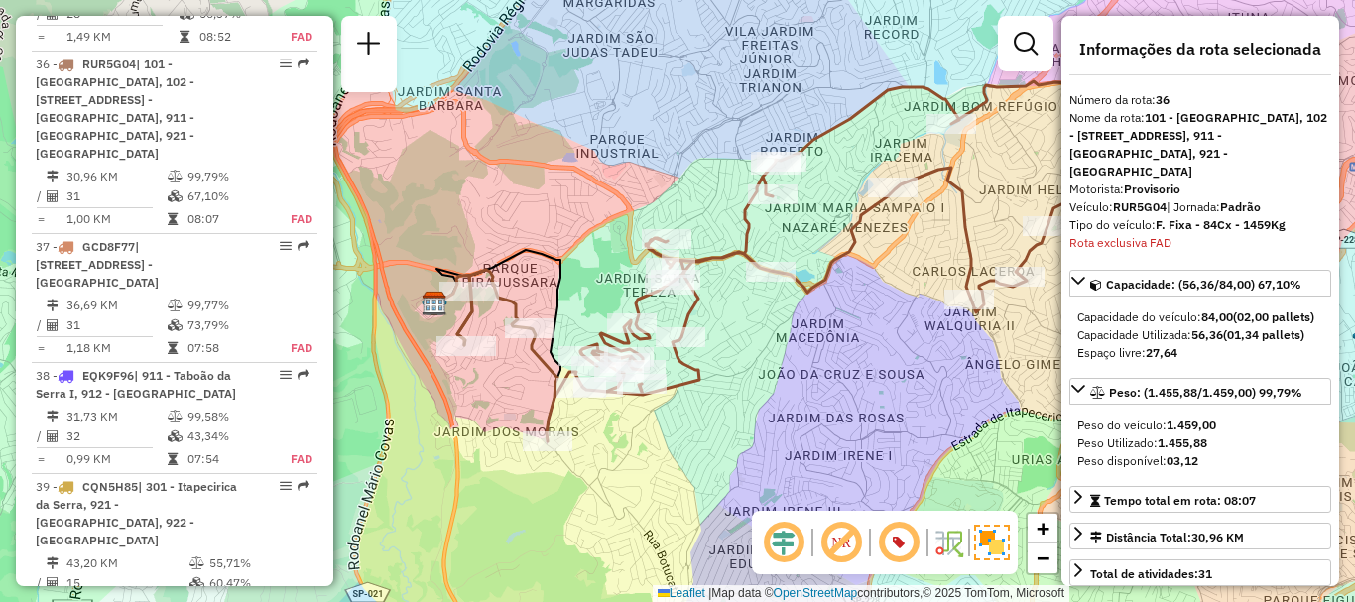
drag, startPoint x: 586, startPoint y: 355, endPoint x: 684, endPoint y: 319, distance: 103.6
click at [684, 319] on icon at bounding box center [787, 261] width 660 height 360
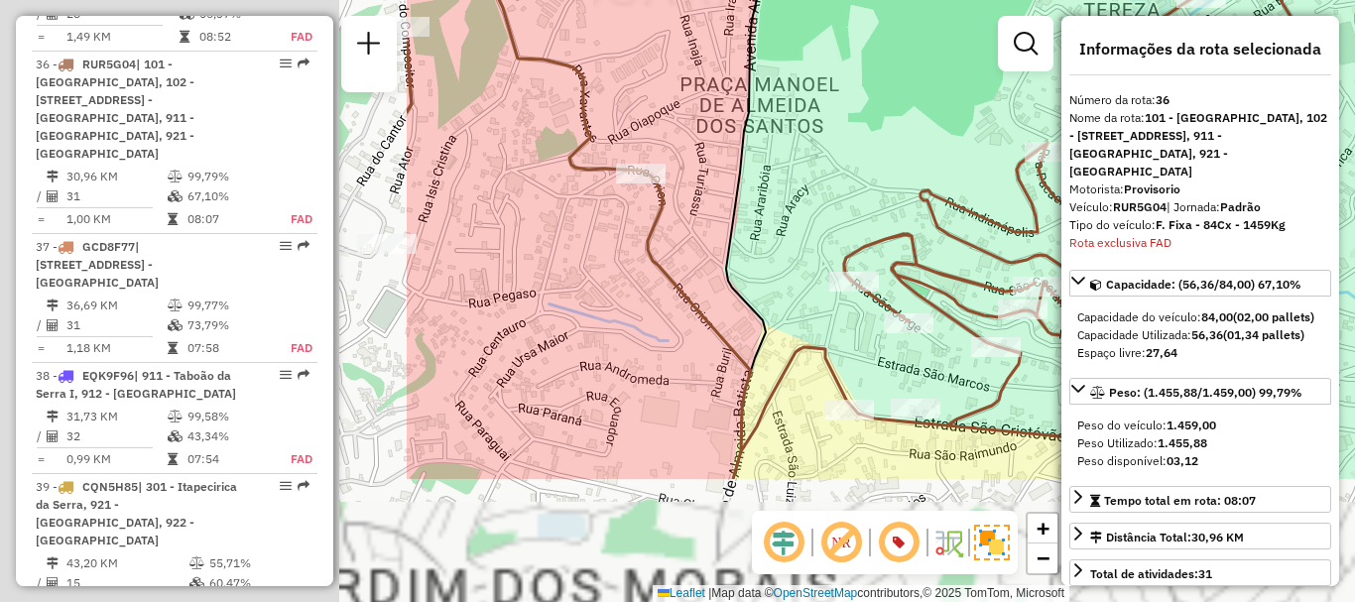
drag, startPoint x: 616, startPoint y: 297, endPoint x: 1159, endPoint y: 114, distance: 572.6
click at [1159, 114] on hb-router-mapa "Informações da Sessão 1258425 - [DATE] Criação: [DATE] 18:53 Depósito: CDD Embu…" at bounding box center [677, 301] width 1355 height 602
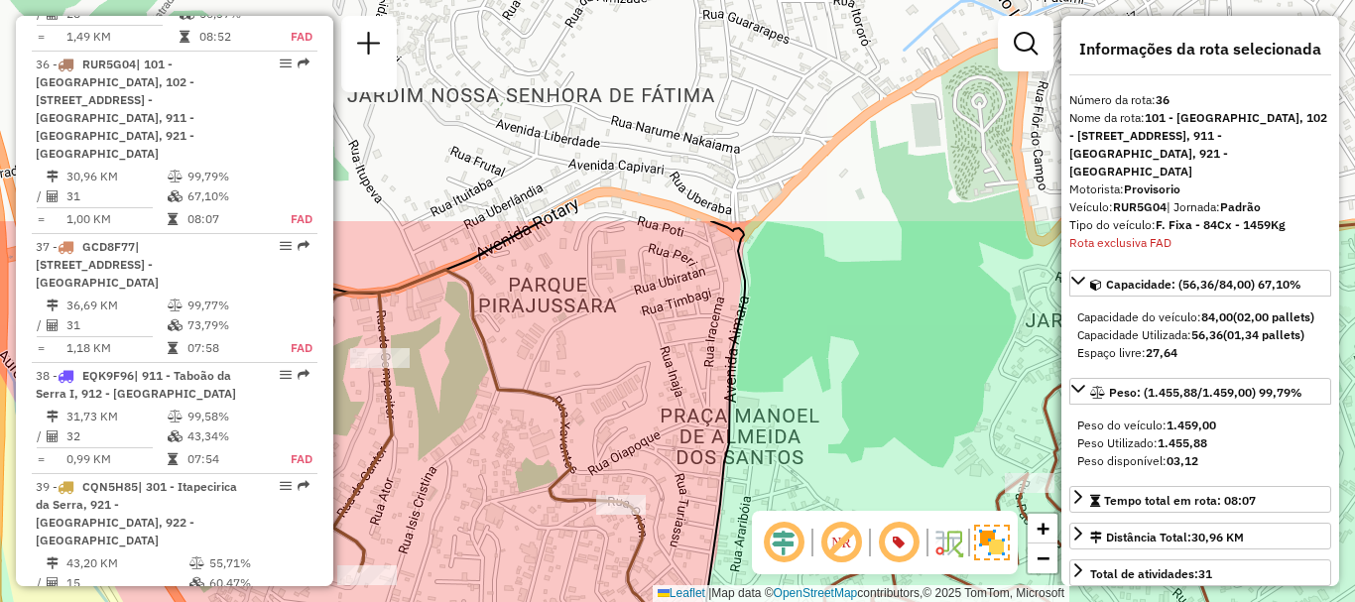
drag, startPoint x: 792, startPoint y: 200, endPoint x: 695, endPoint y: 450, distance: 267.9
click at [695, 450] on div "Janela de atendimento Grade de atendimento Capacidade Transportadoras Veículos …" at bounding box center [677, 301] width 1355 height 602
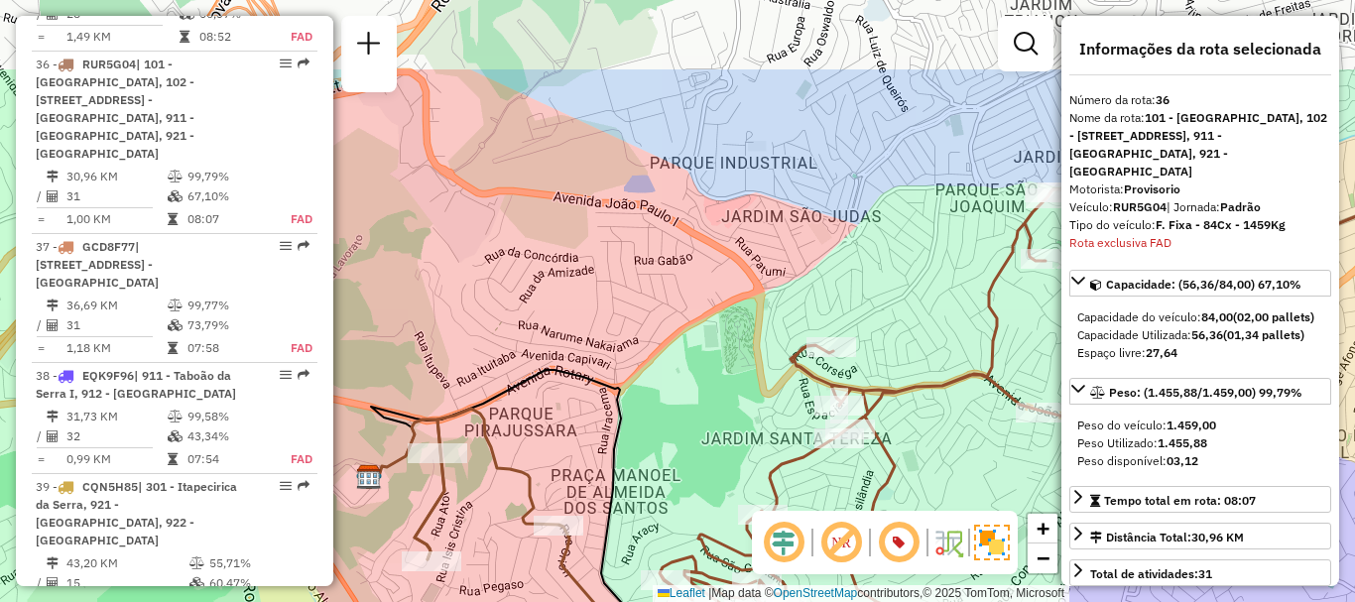
drag, startPoint x: 681, startPoint y: 284, endPoint x: 575, endPoint y: 354, distance: 126.6
click at [591, 361] on div "Janela de atendimento Grade de atendimento Capacidade Transportadoras Veículos …" at bounding box center [677, 301] width 1355 height 602
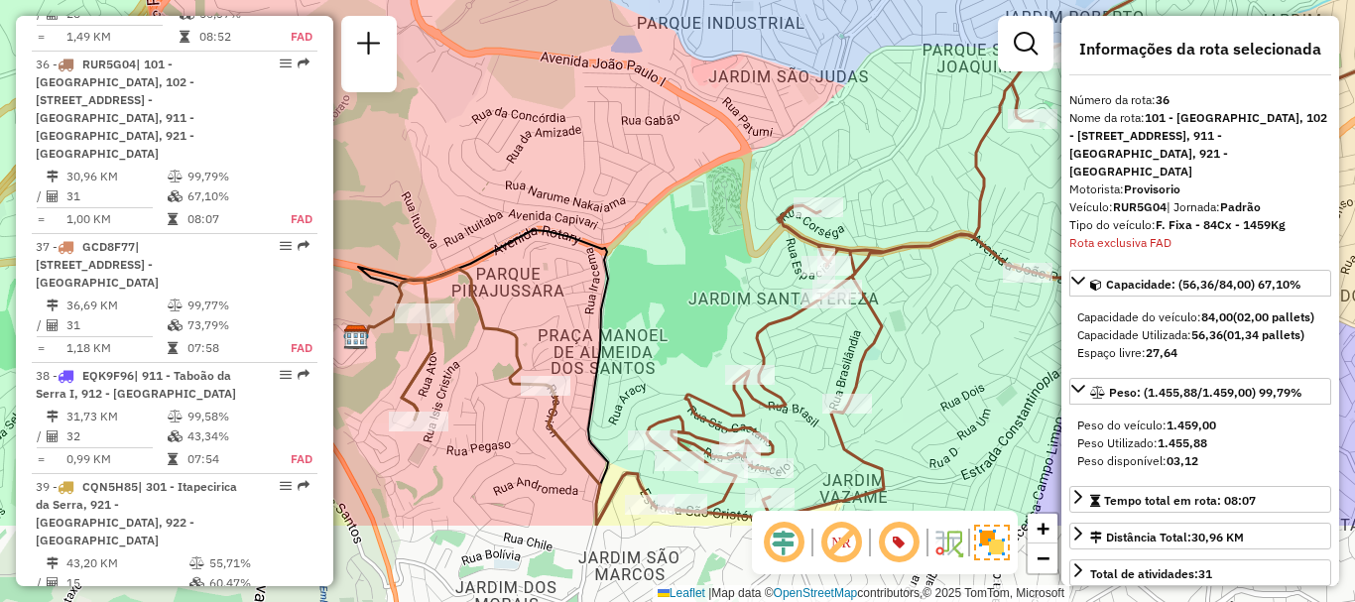
drag, startPoint x: 890, startPoint y: 411, endPoint x: 902, endPoint y: 296, distance: 115.7
click at [902, 296] on div "Janela de atendimento Grade de atendimento Capacidade Transportadoras Veículos …" at bounding box center [677, 301] width 1355 height 602
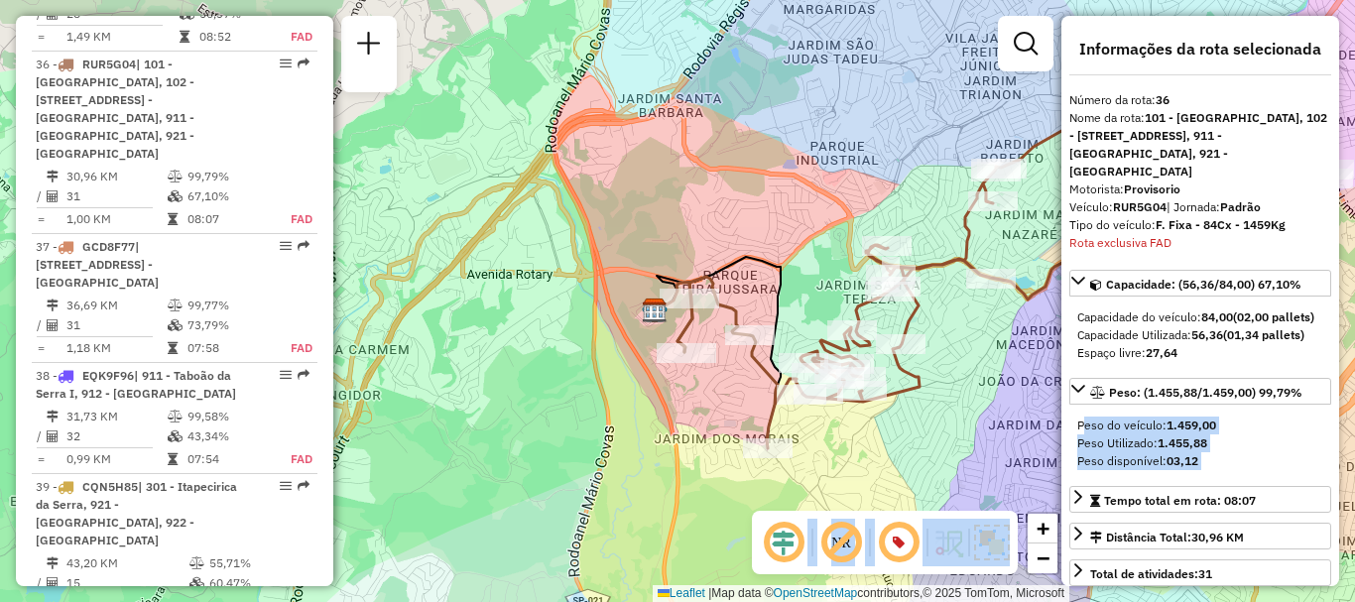
drag, startPoint x: 1056, startPoint y: 406, endPoint x: 912, endPoint y: 374, distance: 147.3
click at [912, 374] on hb-router-mapa "Informações da Sessão 1258425 - [DATE] Criação: [DATE] 18:53 Depósito: CDD Embu…" at bounding box center [677, 301] width 1355 height 602
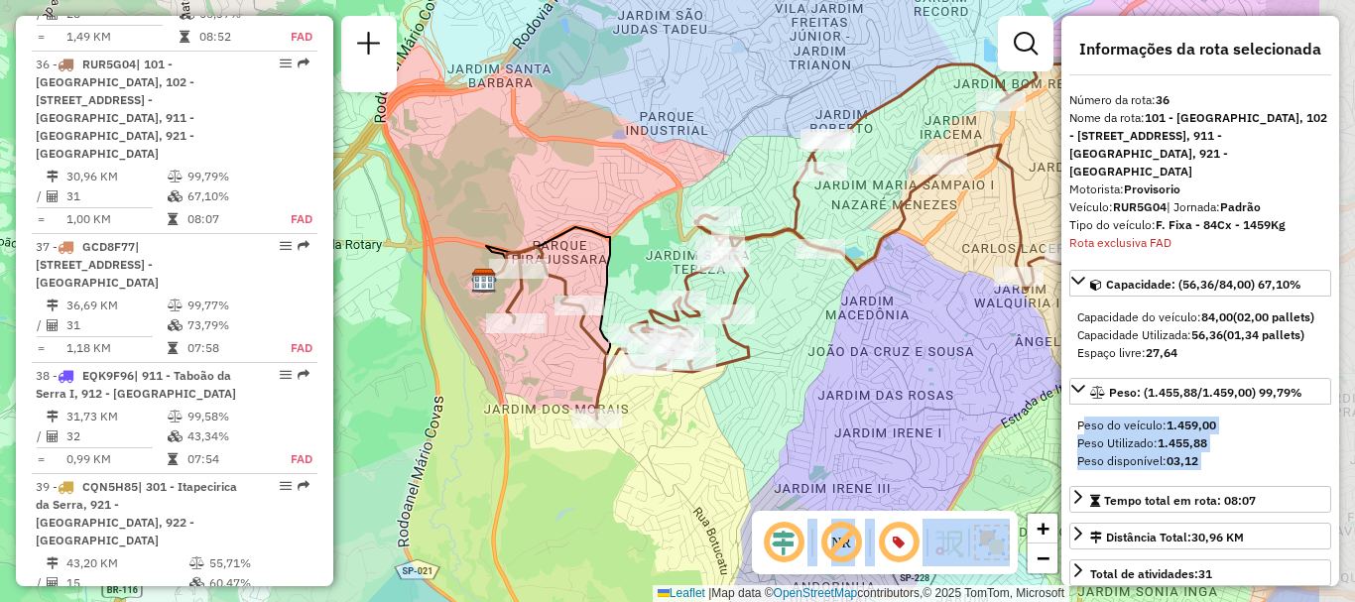
drag, startPoint x: 940, startPoint y: 372, endPoint x: 769, endPoint y: 342, distance: 173.2
click at [769, 342] on div "Janela de atendimento Grade de atendimento Capacidade Transportadoras Veículos …" at bounding box center [677, 301] width 1355 height 602
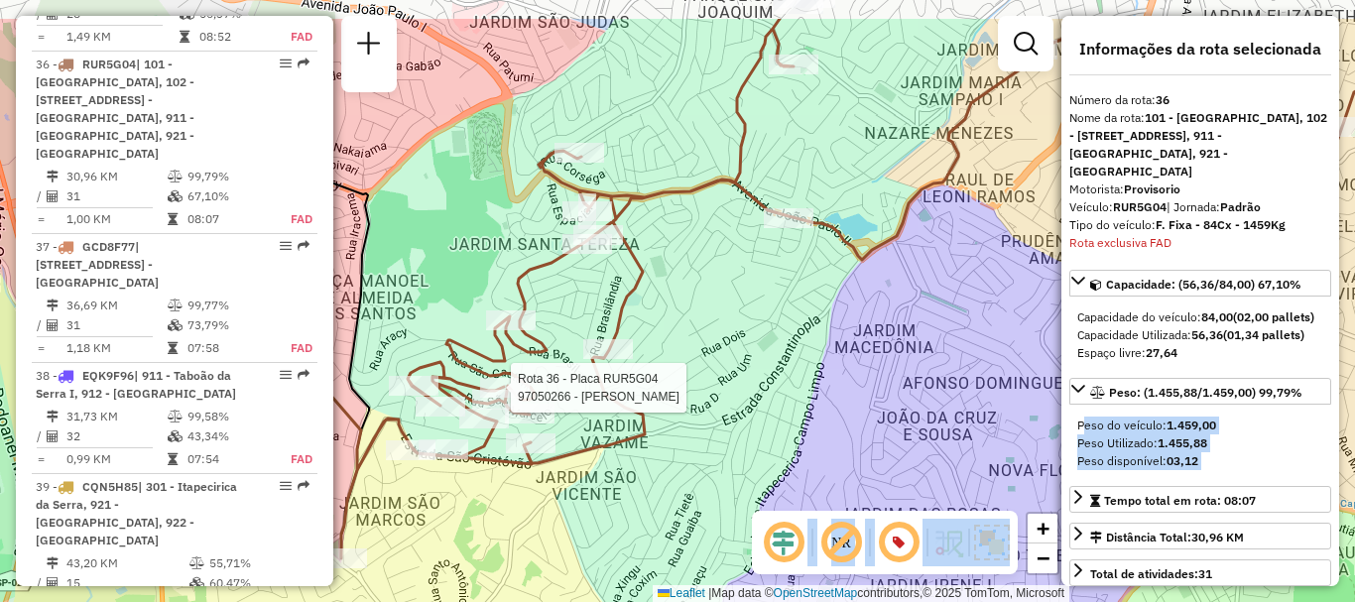
drag, startPoint x: 777, startPoint y: 266, endPoint x: 767, endPoint y: 345, distance: 80.0
click at [767, 345] on div "Rota 36 - Placa RUR5G04 97050266 - [PERSON_NAME] de atendimento Grade de atendi…" at bounding box center [677, 301] width 1355 height 602
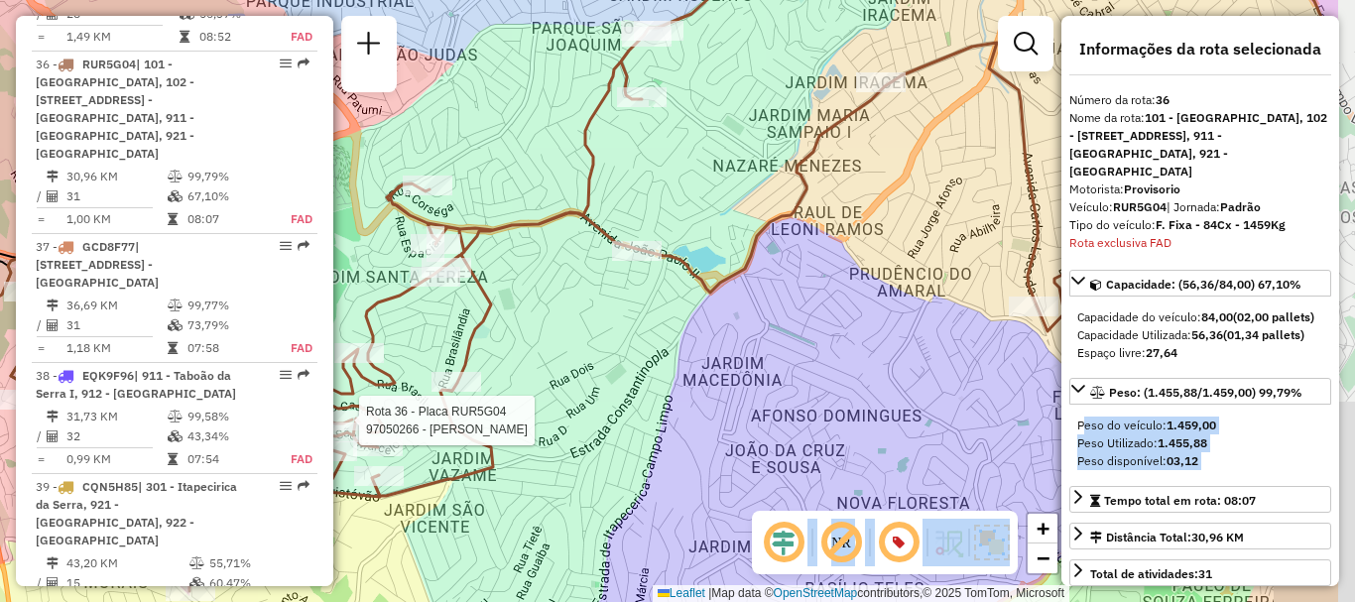
drag, startPoint x: 869, startPoint y: 292, endPoint x: 717, endPoint y: 324, distance: 155.3
click at [717, 324] on div "Rota 36 - Placa RUR5G04 97050266 - [PERSON_NAME] de atendimento Grade de atendi…" at bounding box center [677, 301] width 1355 height 602
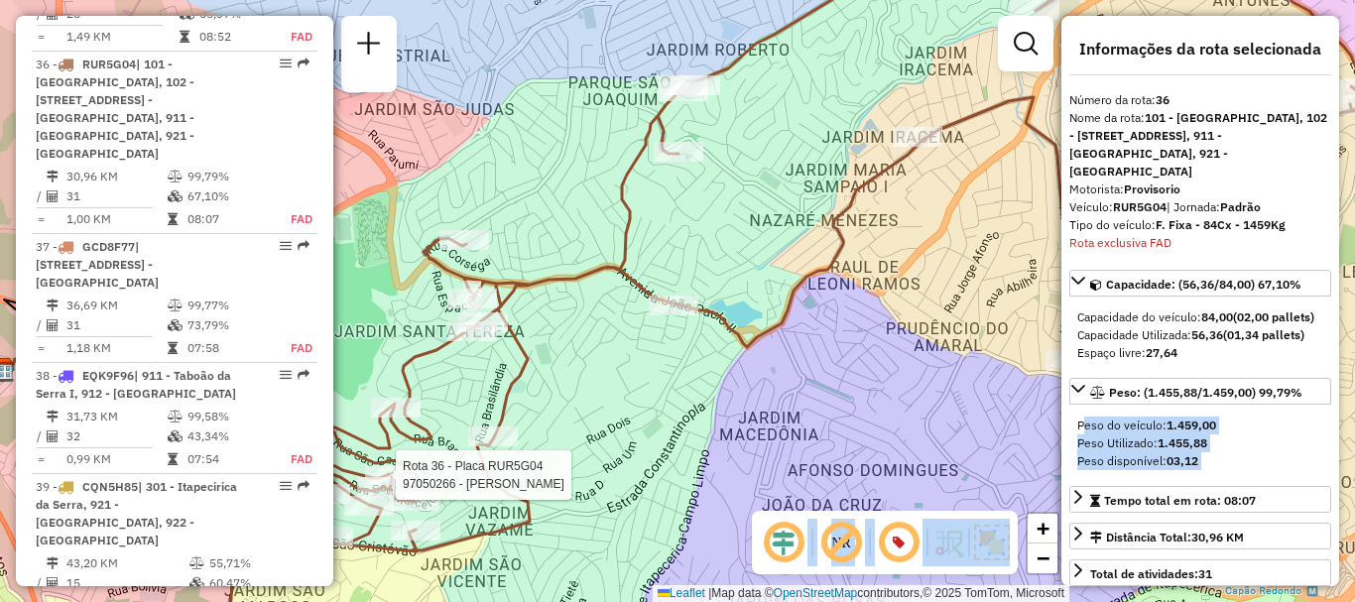
drag, startPoint x: 671, startPoint y: 350, endPoint x: 644, endPoint y: 391, distance: 48.7
click at [644, 391] on div "Rota 36 - Placa RUR5G04 97050266 - [PERSON_NAME] de atendimento Grade de atendi…" at bounding box center [677, 301] width 1355 height 602
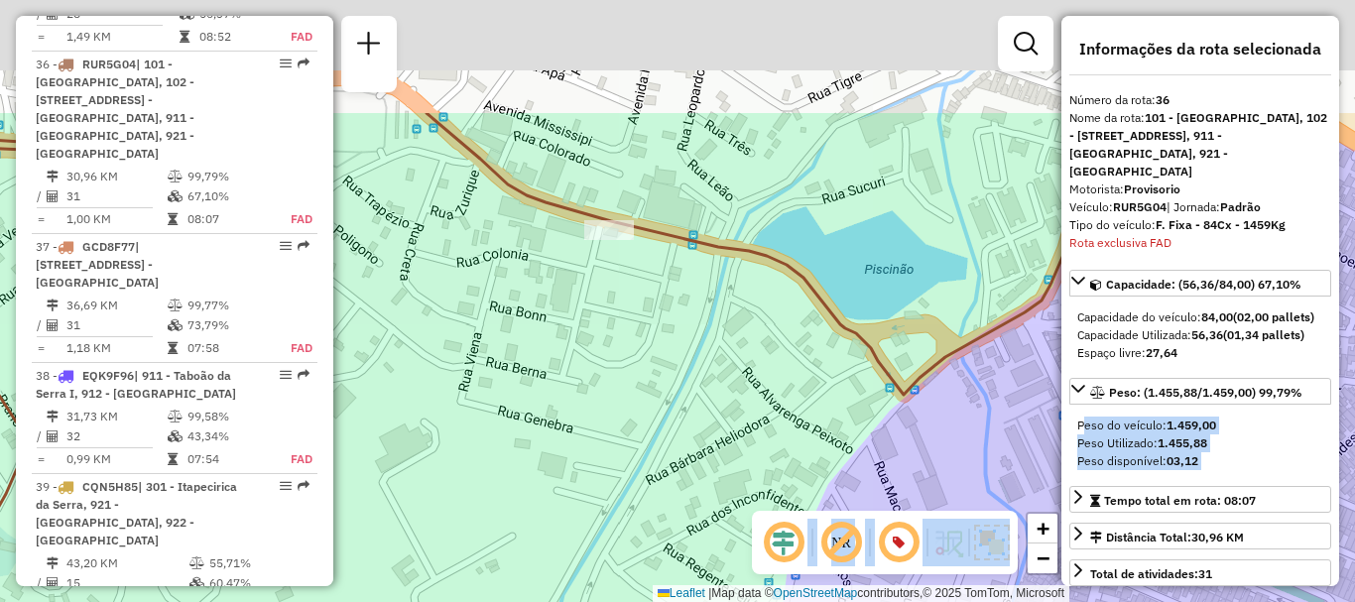
drag, startPoint x: 652, startPoint y: 275, endPoint x: 717, endPoint y: 441, distance: 179.1
click at [717, 441] on div "Rota 36 - Placa RUR5G04 97050266 - [PERSON_NAME] de atendimento Grade de atendi…" at bounding box center [677, 301] width 1355 height 602
